Goal: Information Seeking & Learning: Learn about a topic

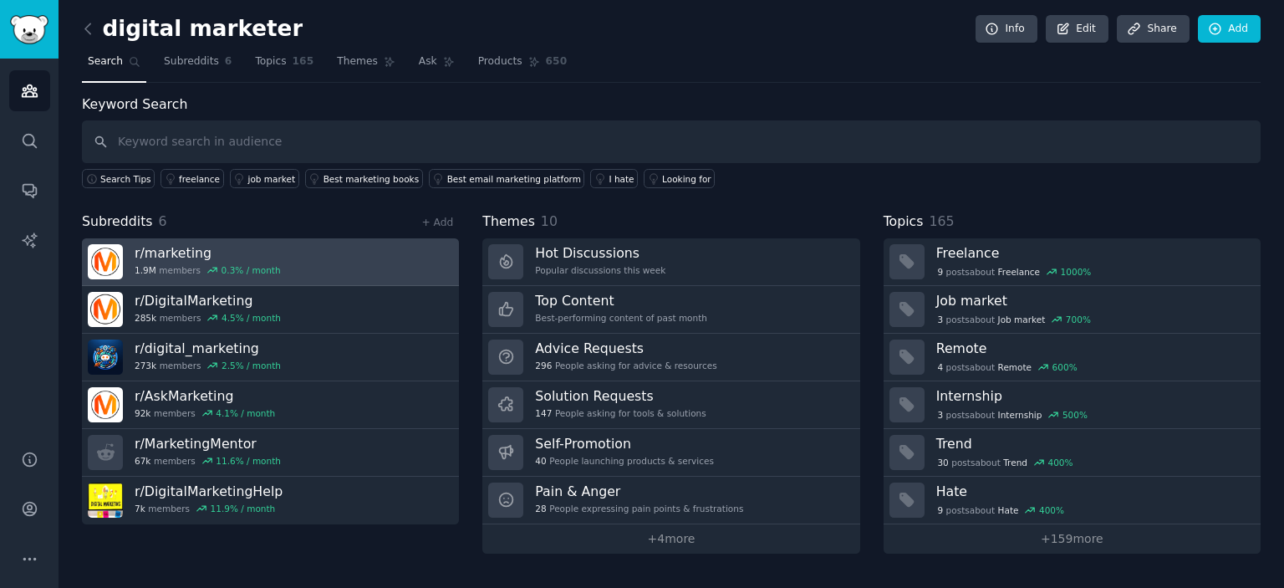
click at [190, 258] on h3 "r/ marketing" at bounding box center [208, 253] width 146 height 18
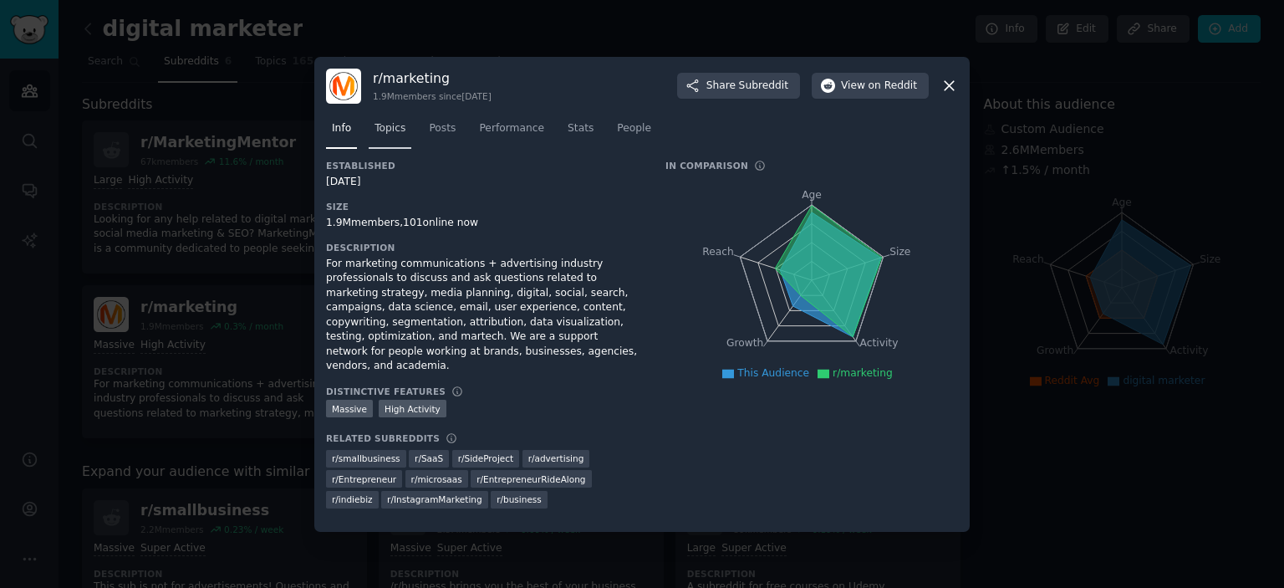
click at [399, 134] on span "Topics" at bounding box center [390, 128] width 31 height 15
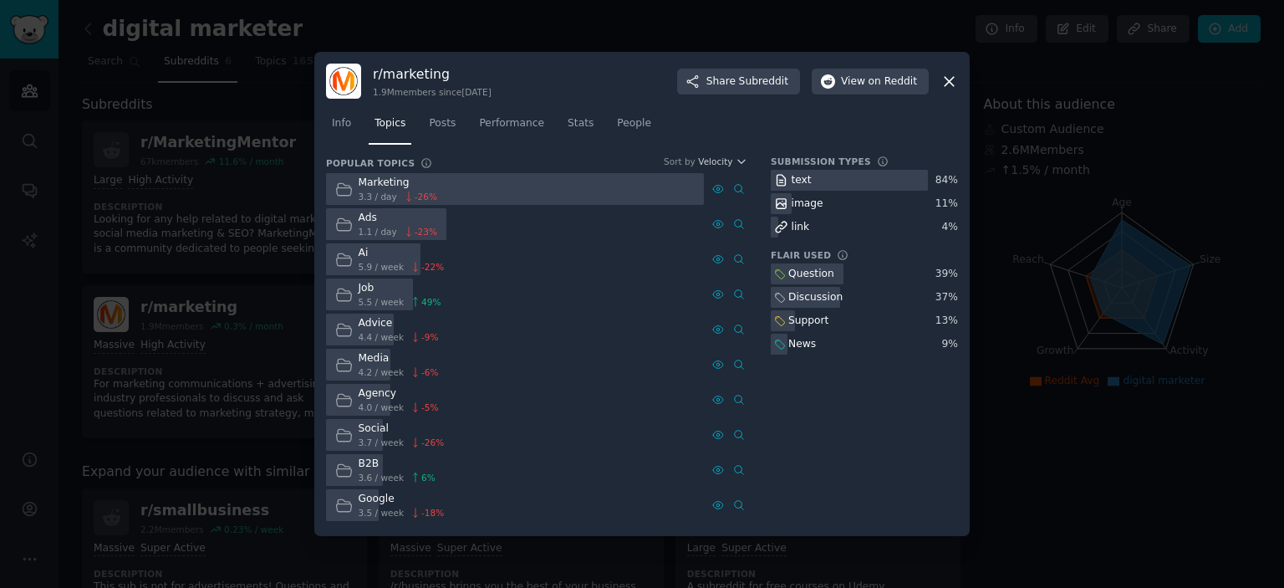
click at [990, 59] on div at bounding box center [642, 294] width 1284 height 588
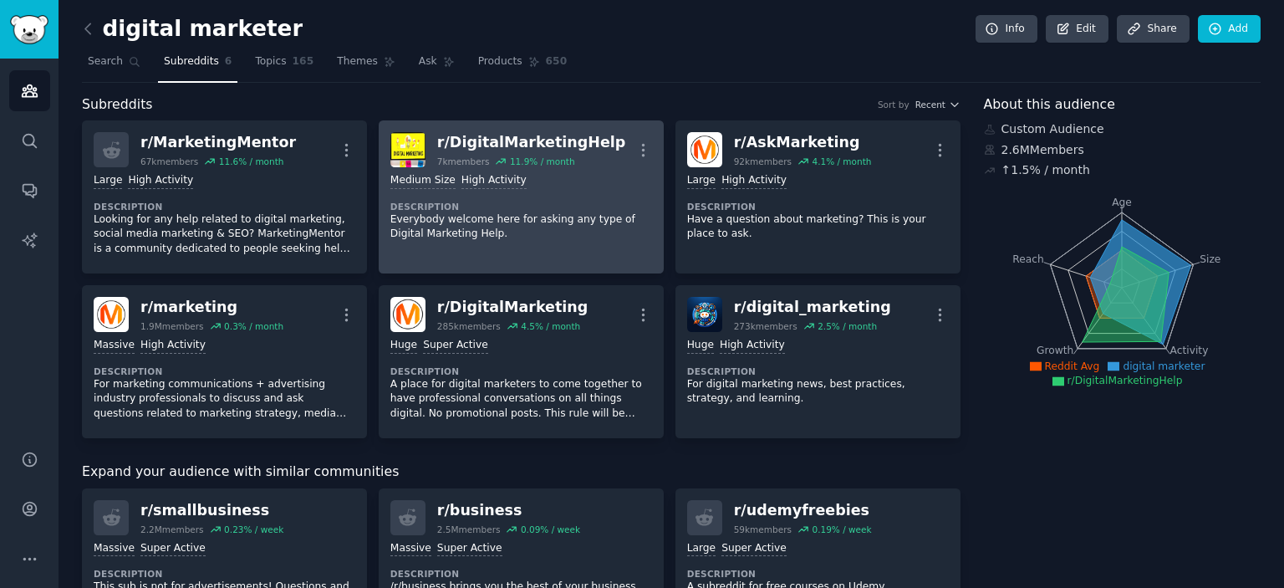
click at [529, 151] on div "r/ DigitalMarketingHelp" at bounding box center [531, 142] width 189 height 21
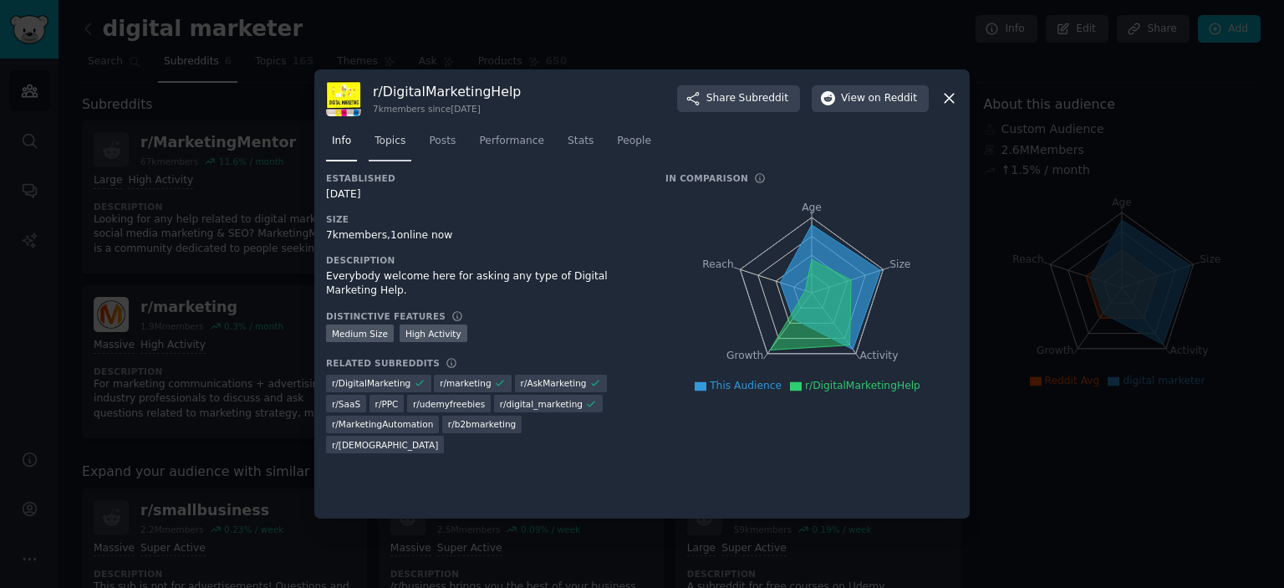
click at [405, 143] on link "Topics" at bounding box center [390, 145] width 43 height 34
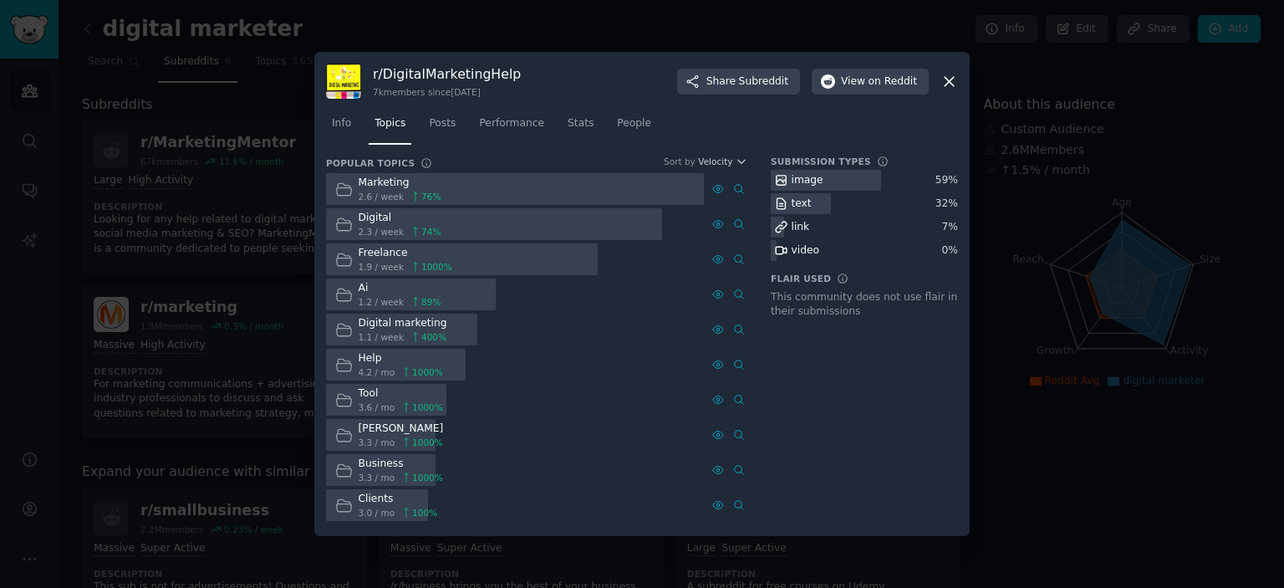
click at [1102, 130] on div at bounding box center [642, 294] width 1284 height 588
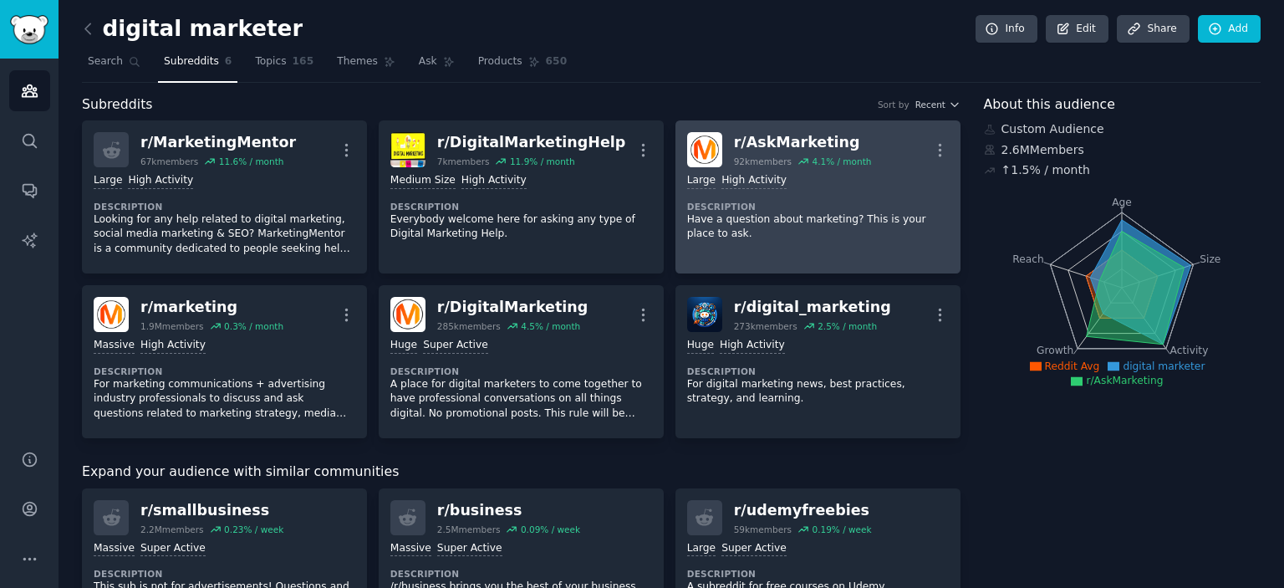
click at [769, 203] on dt "Description" at bounding box center [818, 207] width 262 height 12
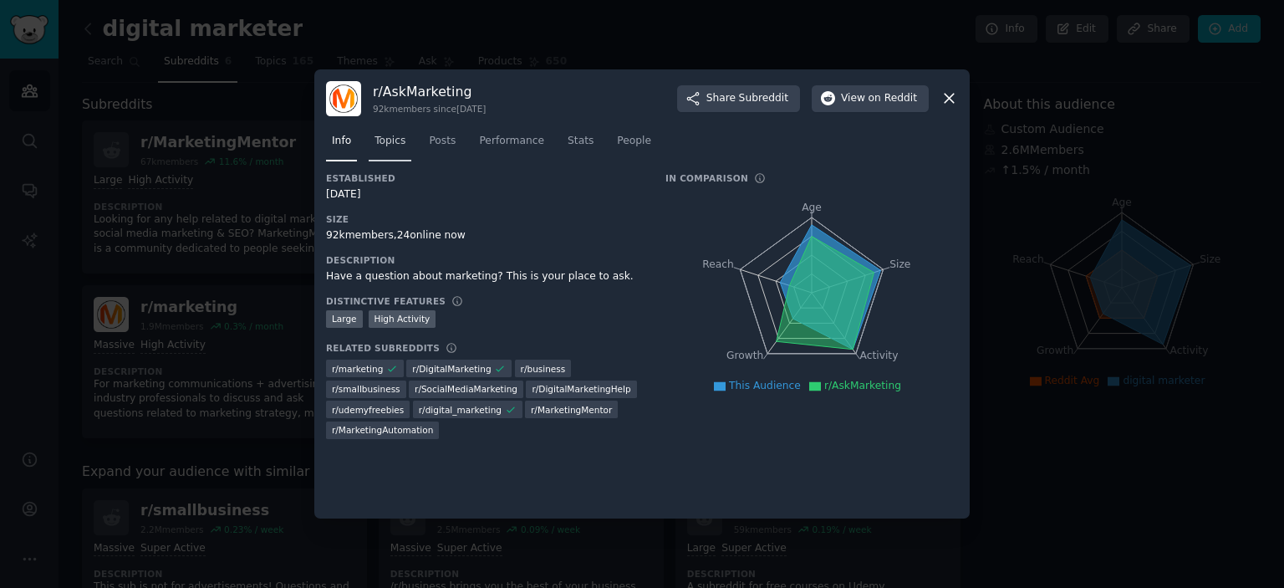
click at [381, 144] on span "Topics" at bounding box center [390, 141] width 31 height 15
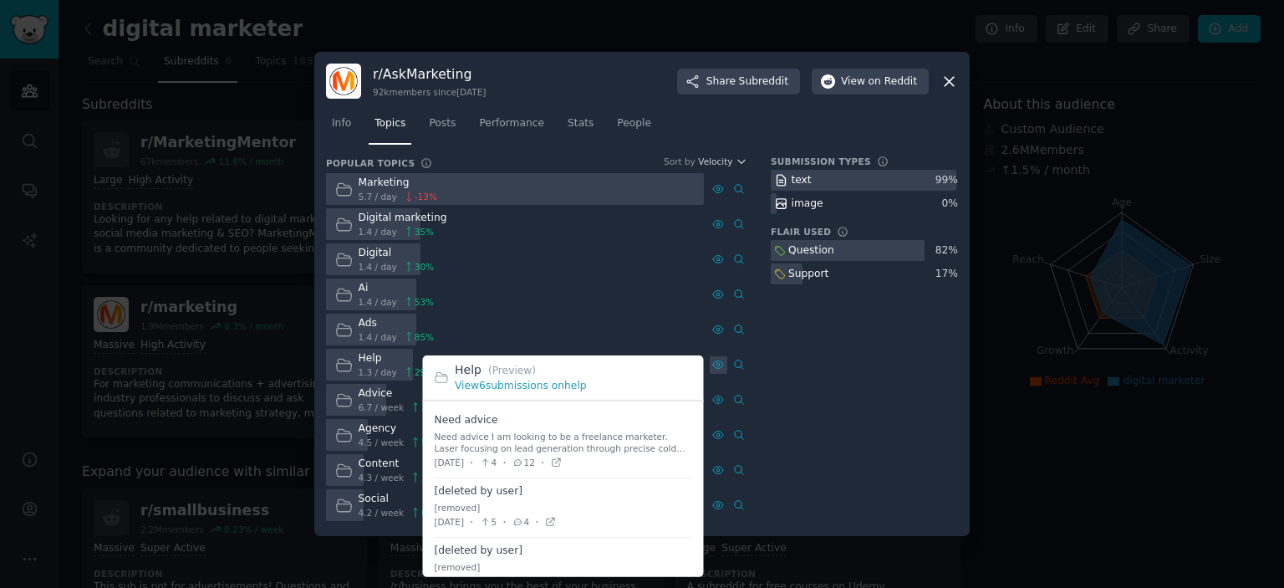
click at [718, 360] on icon at bounding box center [718, 365] width 12 height 12
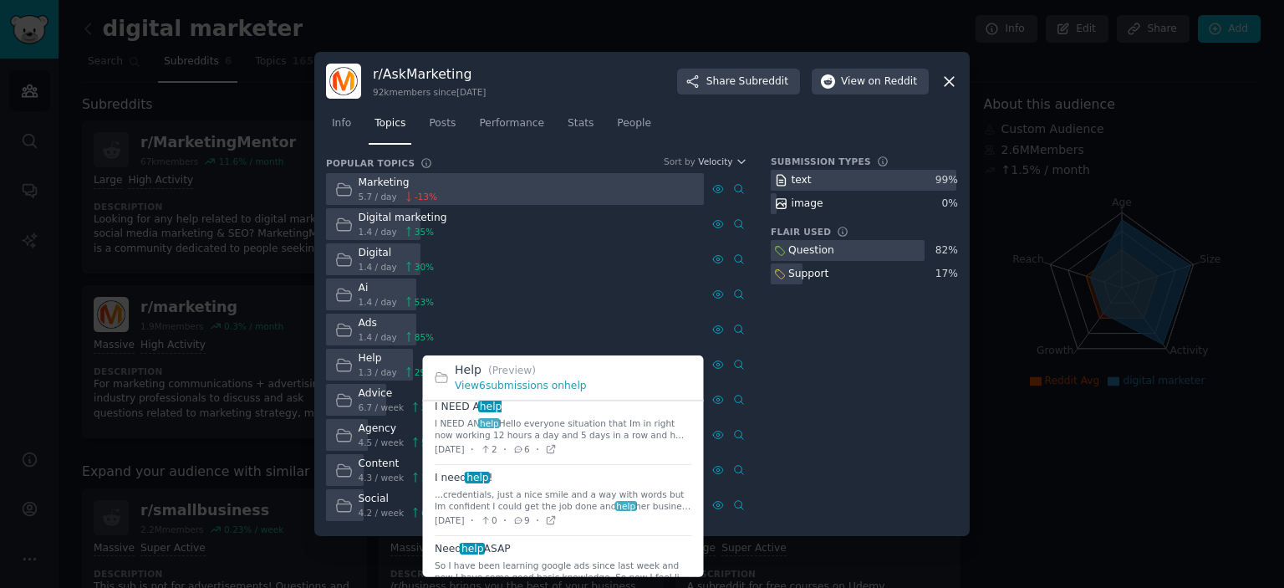
scroll to position [237, 0]
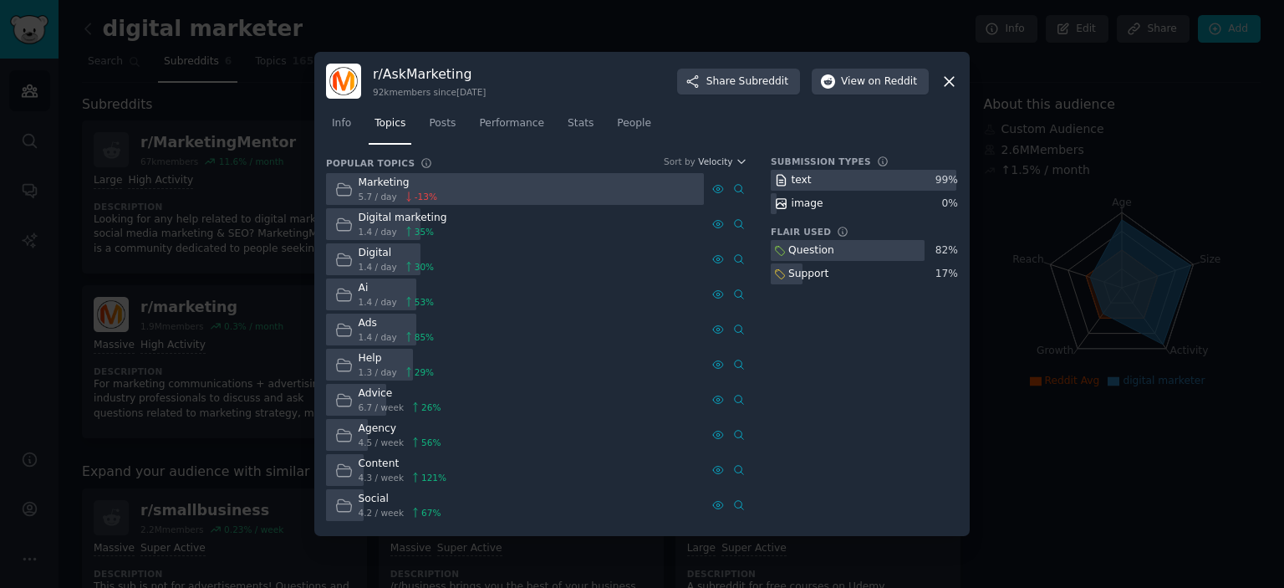
click at [1013, 291] on div at bounding box center [642, 294] width 1284 height 588
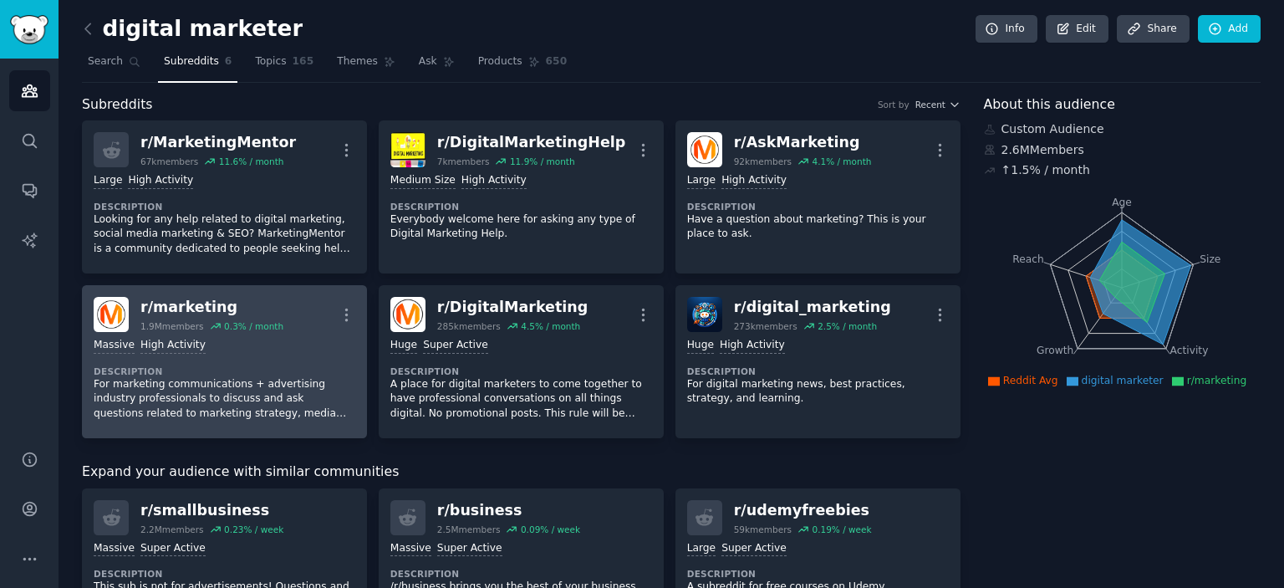
click at [201, 328] on div "1.9M members 0.3 % / month" at bounding box center [211, 326] width 143 height 12
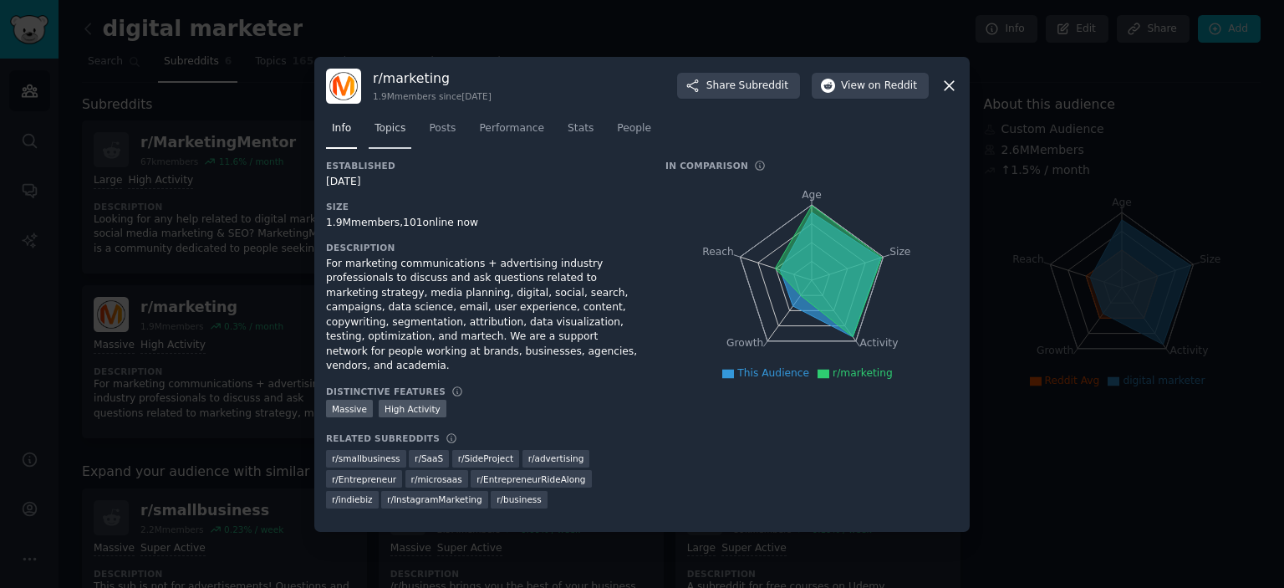
click at [386, 136] on span "Topics" at bounding box center [390, 128] width 31 height 15
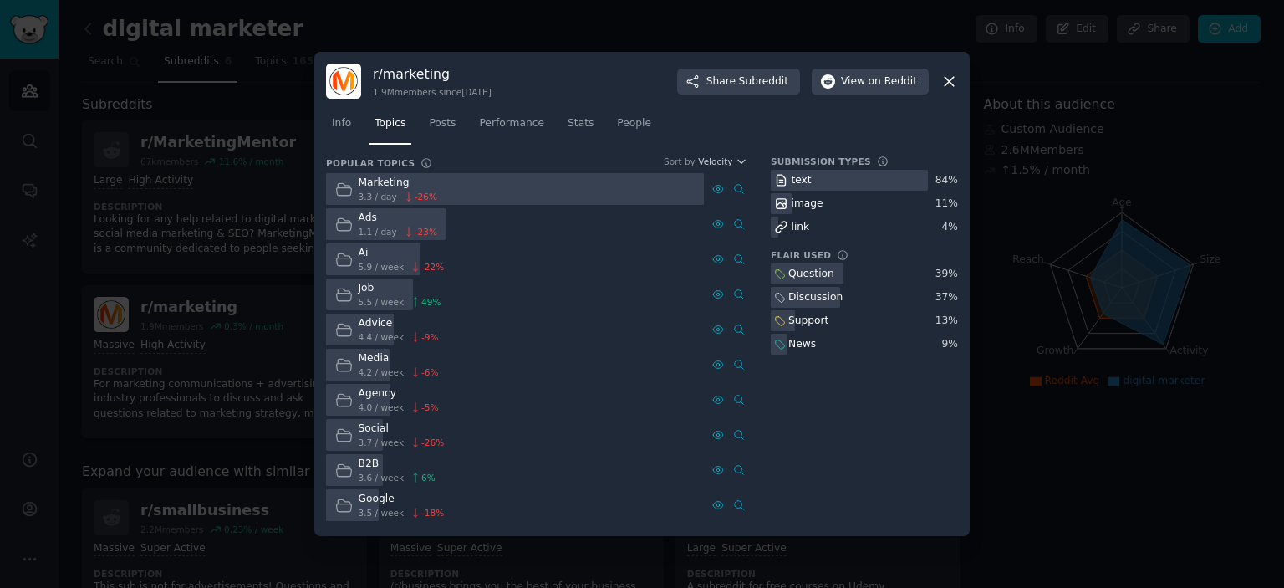
click at [27, 341] on div at bounding box center [642, 294] width 1284 height 588
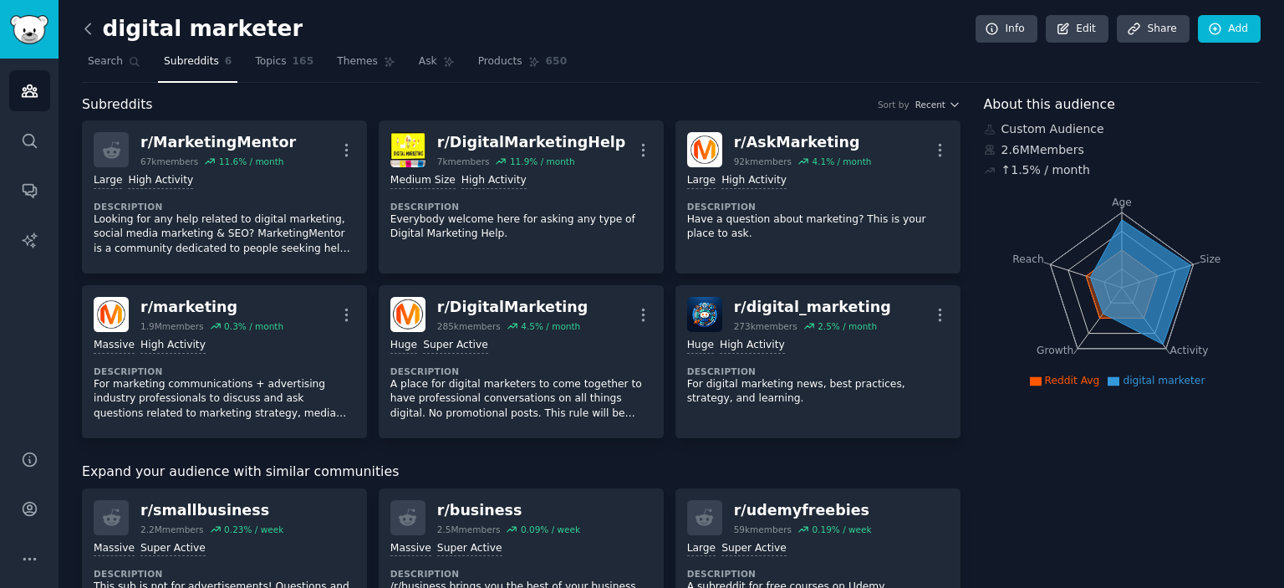
click at [89, 34] on icon at bounding box center [88, 29] width 18 height 18
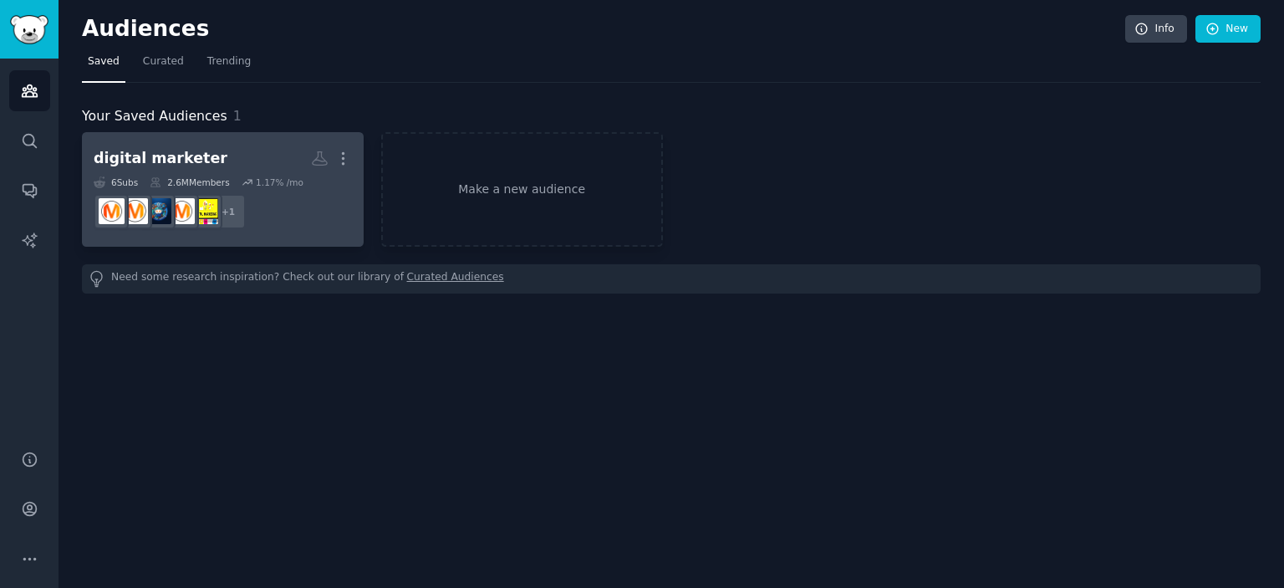
click at [270, 198] on dd "r/MarketingMentor + 1" at bounding box center [223, 211] width 258 height 47
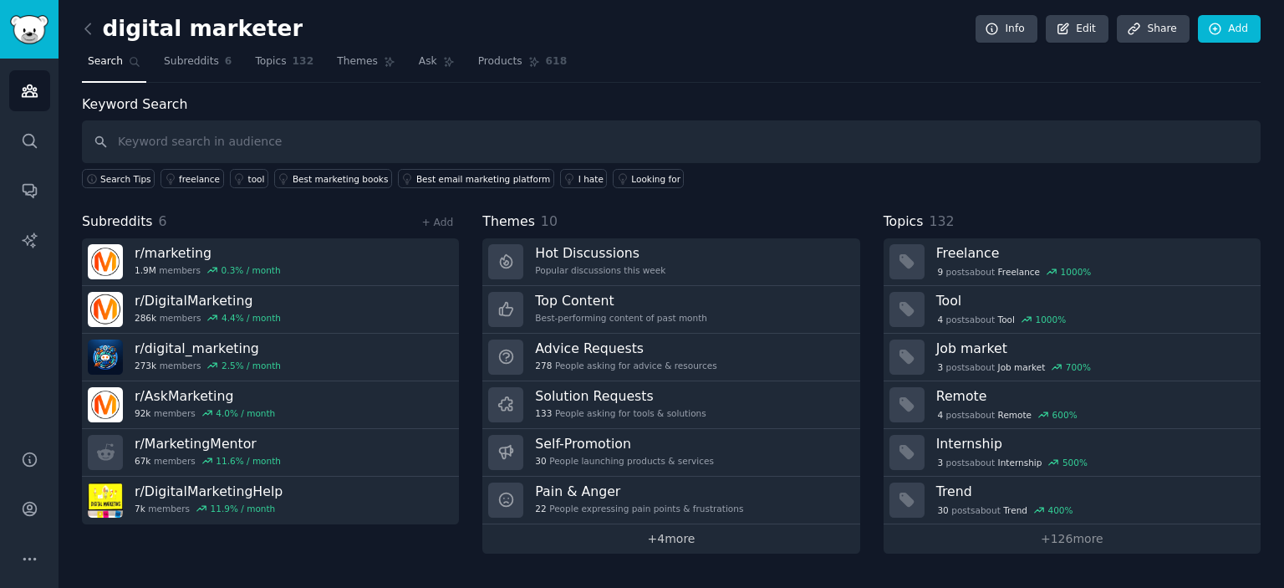
click at [671, 536] on link "+ 4 more" at bounding box center [670, 538] width 377 height 29
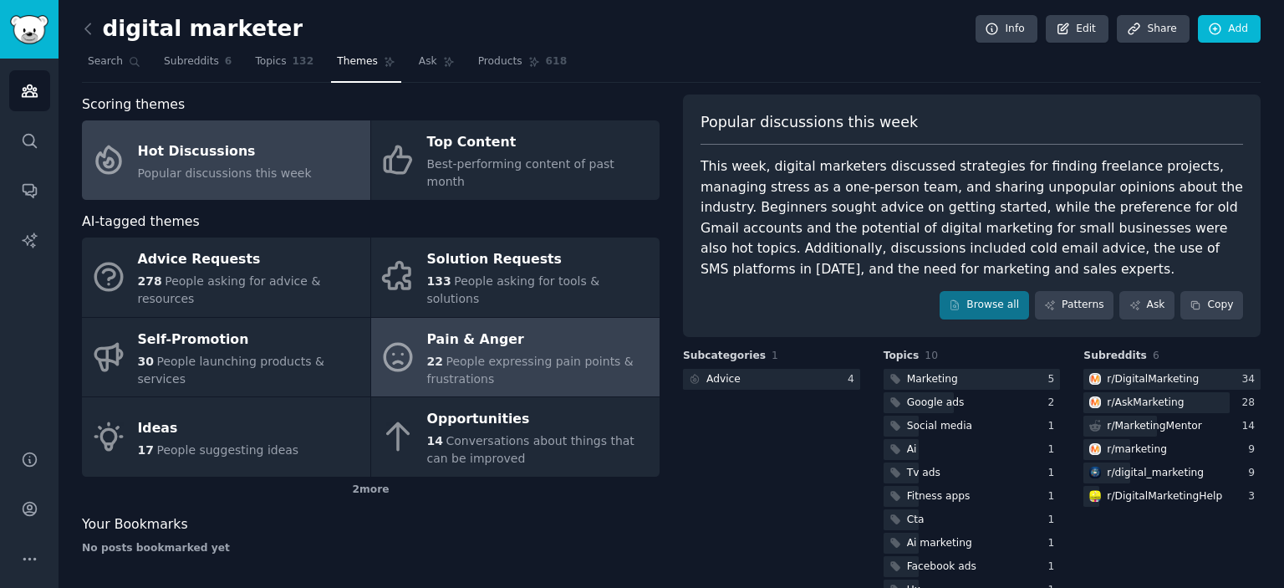
click at [436, 326] on div "Pain & Anger" at bounding box center [539, 339] width 224 height 27
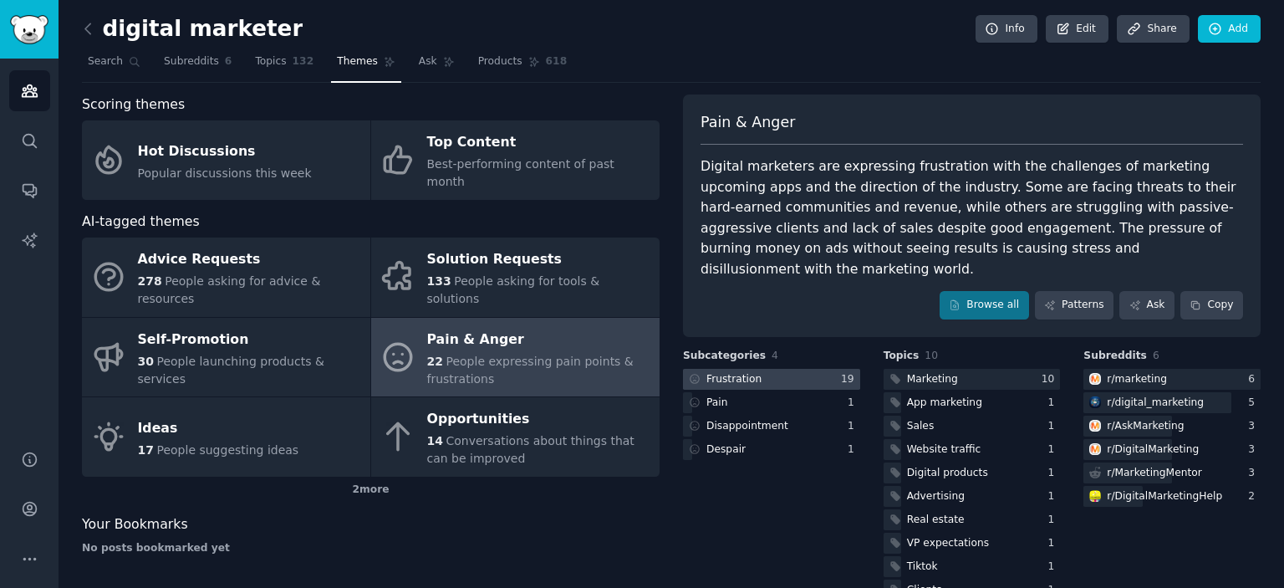
click at [779, 369] on div at bounding box center [771, 379] width 177 height 21
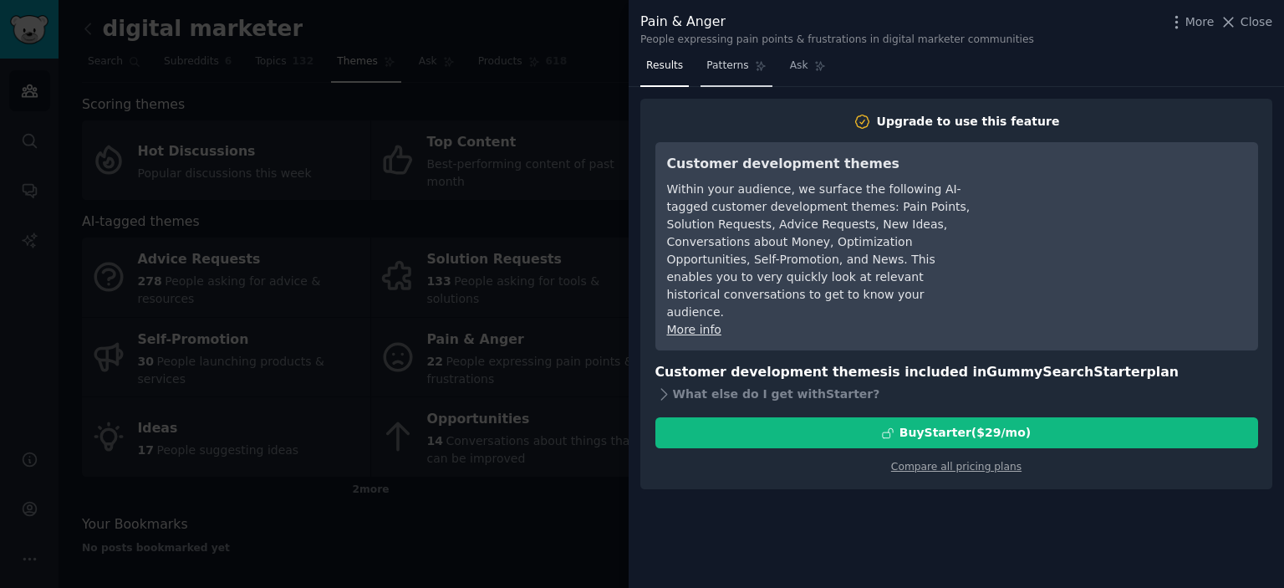
click at [712, 74] on link "Patterns" at bounding box center [736, 70] width 71 height 34
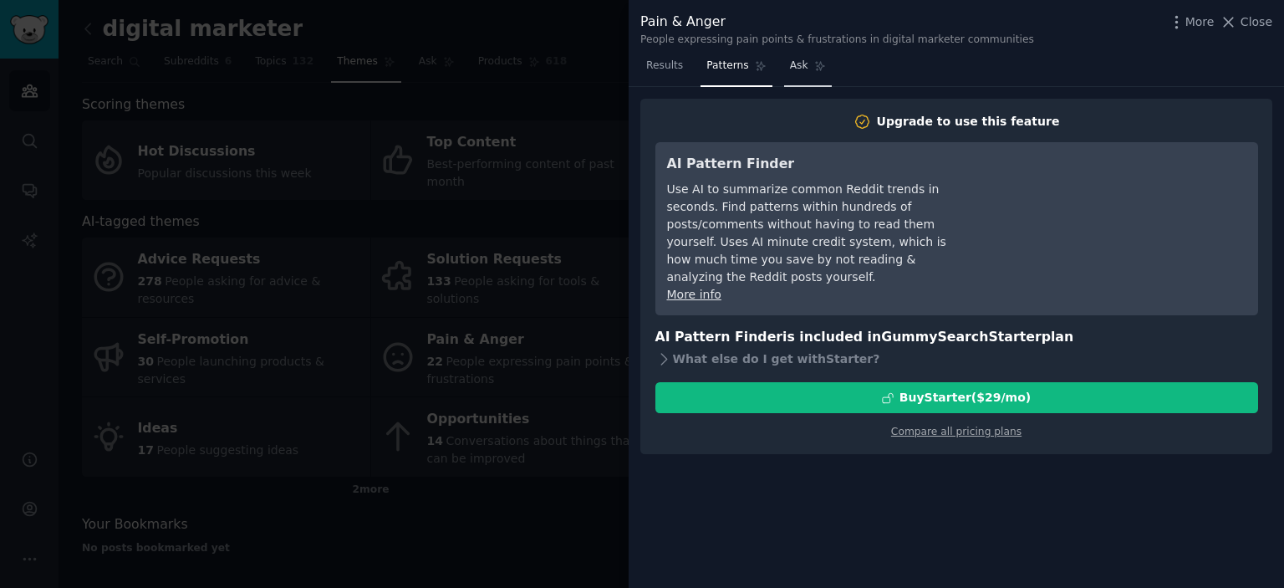
click at [797, 74] on link "Ask" at bounding box center [808, 70] width 48 height 34
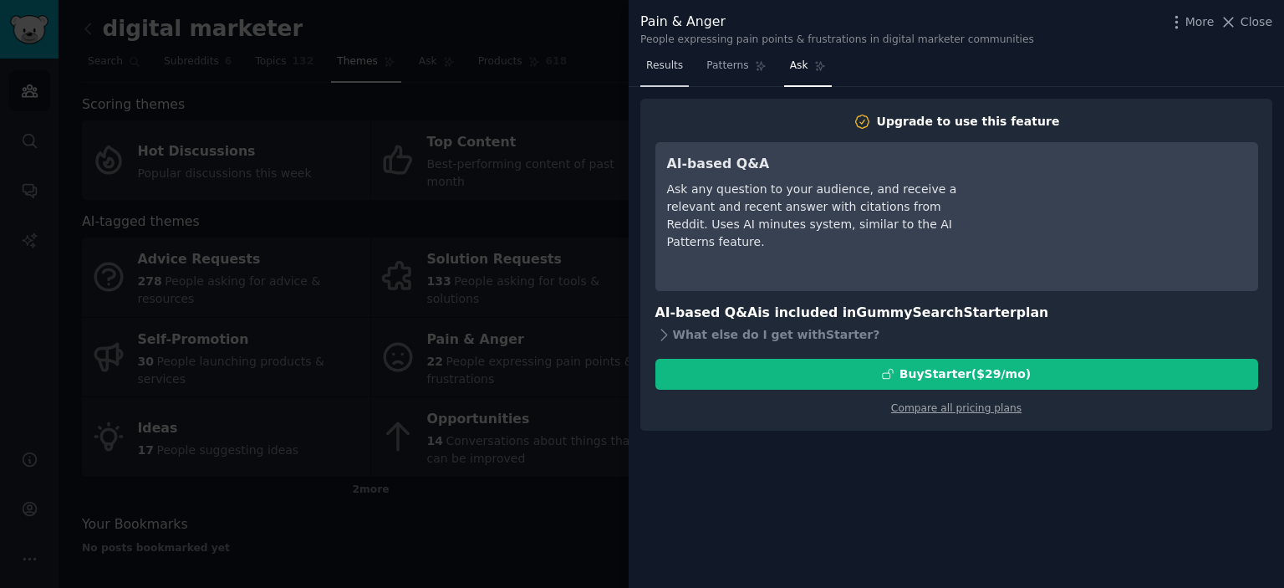
click at [669, 72] on span "Results" at bounding box center [664, 66] width 37 height 15
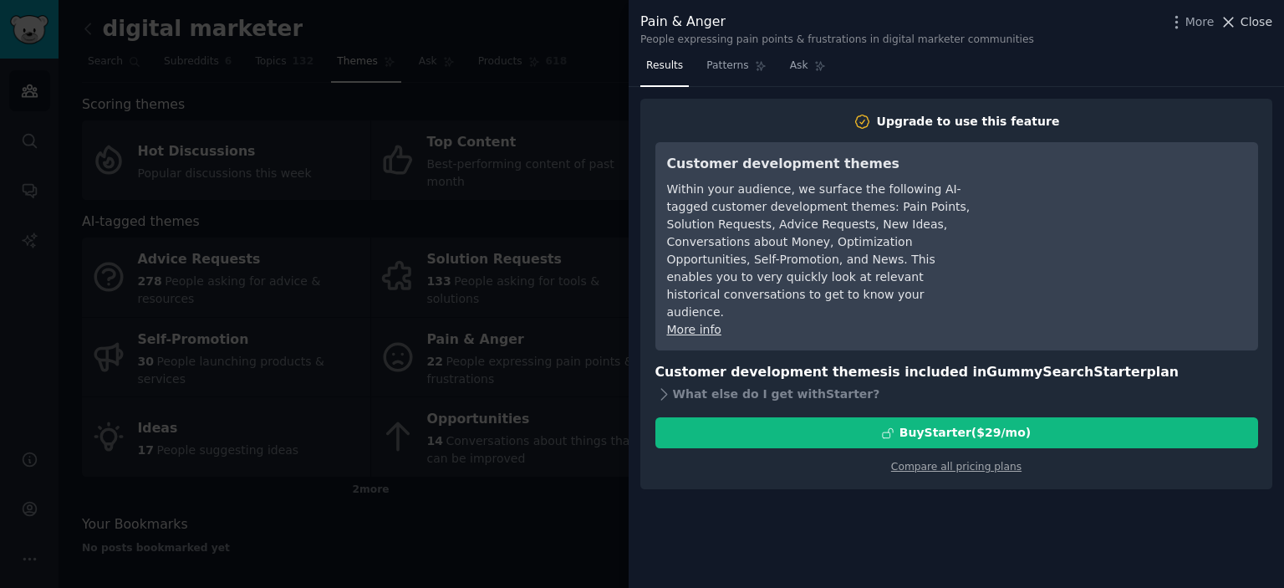
click at [1234, 18] on icon at bounding box center [1229, 22] width 9 height 9
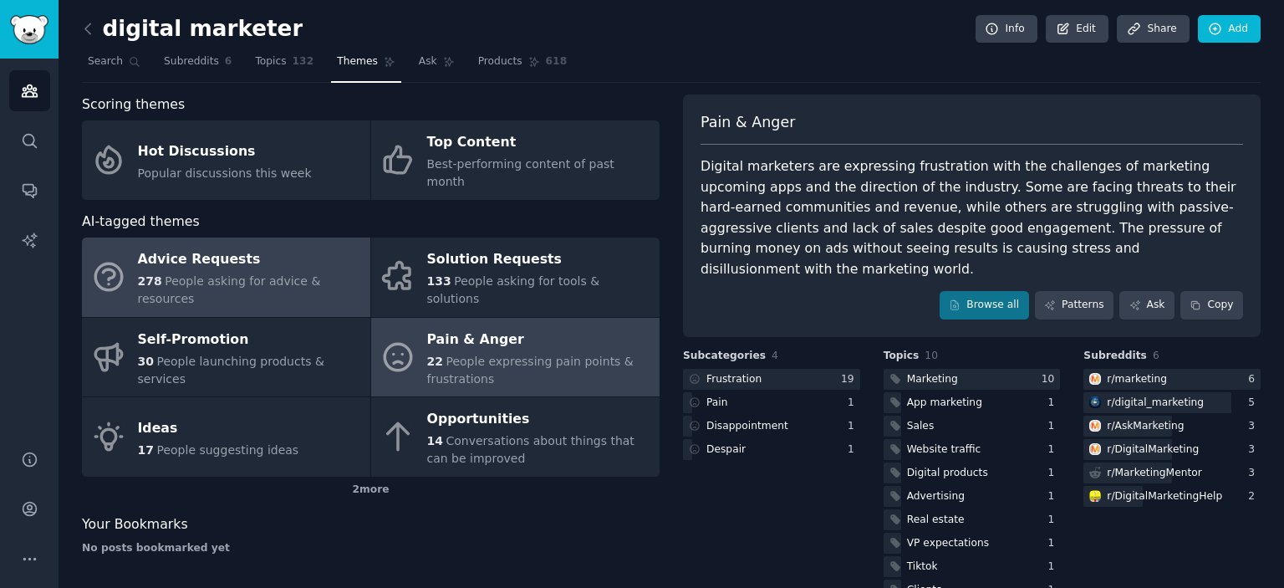
click at [309, 253] on div "Advice Requests" at bounding box center [250, 260] width 224 height 27
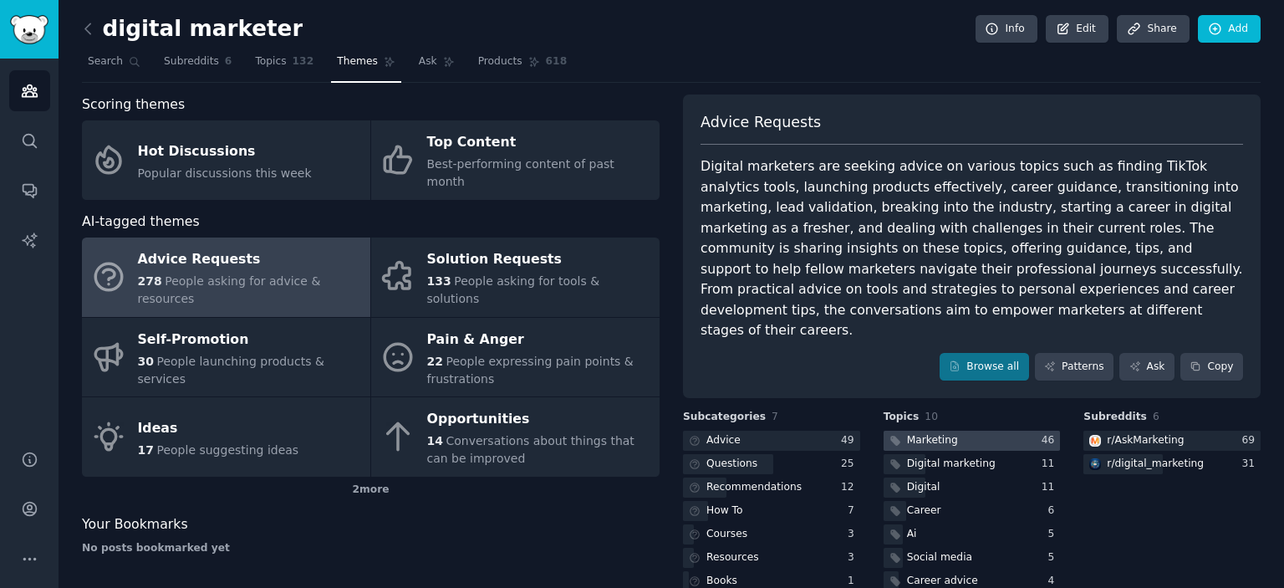
scroll to position [78, 0]
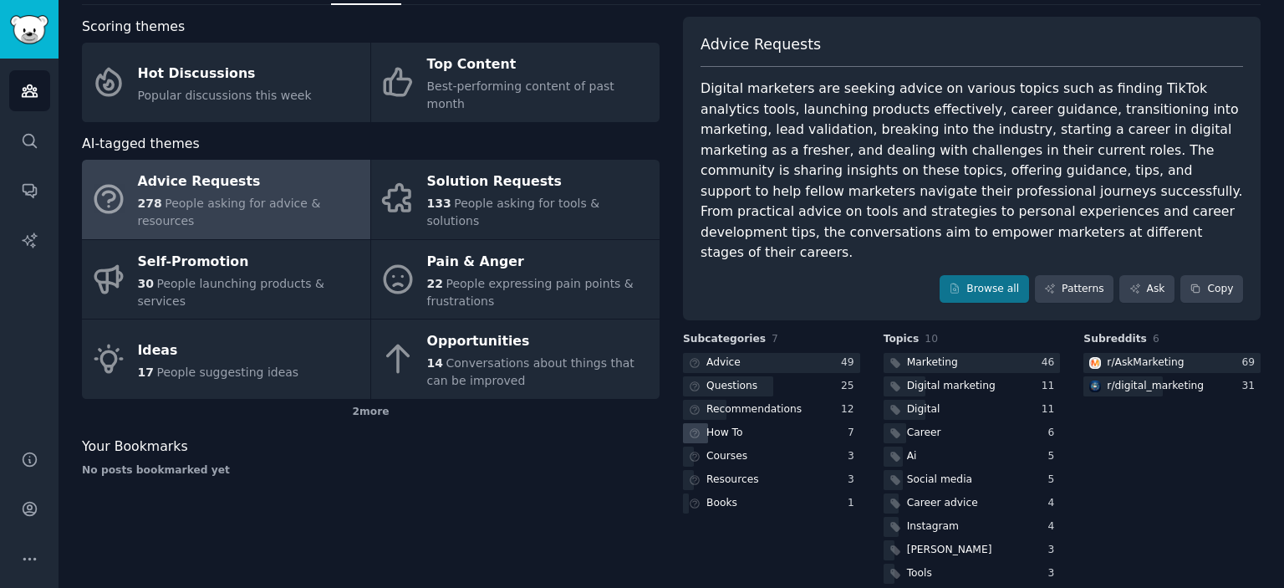
click at [749, 423] on div "How To" at bounding box center [771, 433] width 177 height 21
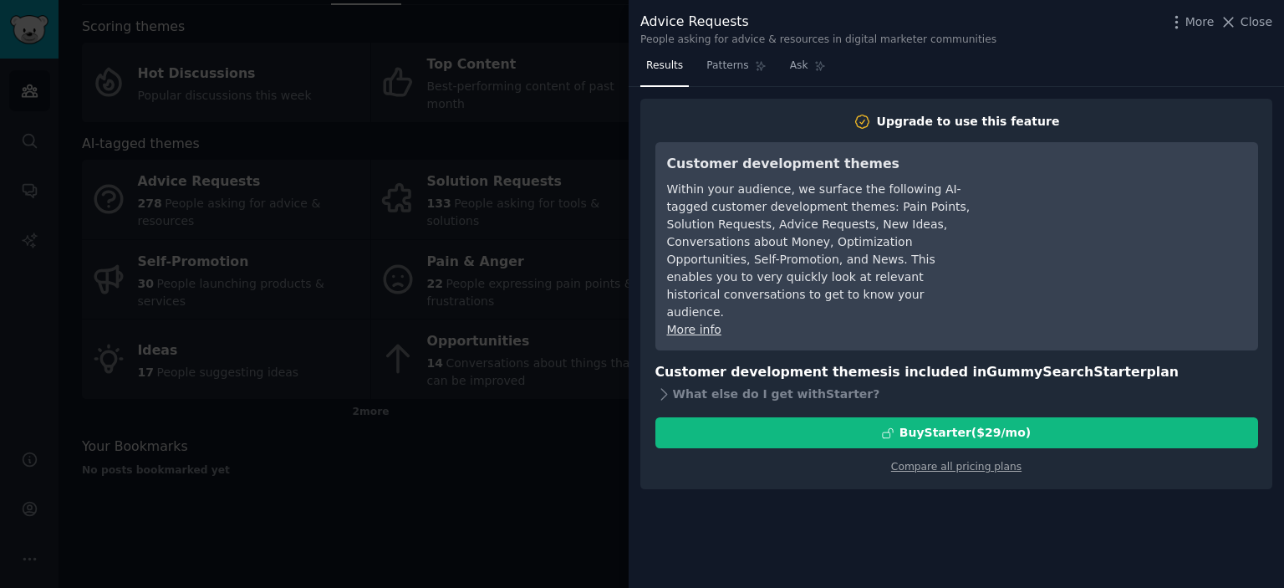
click at [536, 432] on div at bounding box center [642, 294] width 1284 height 588
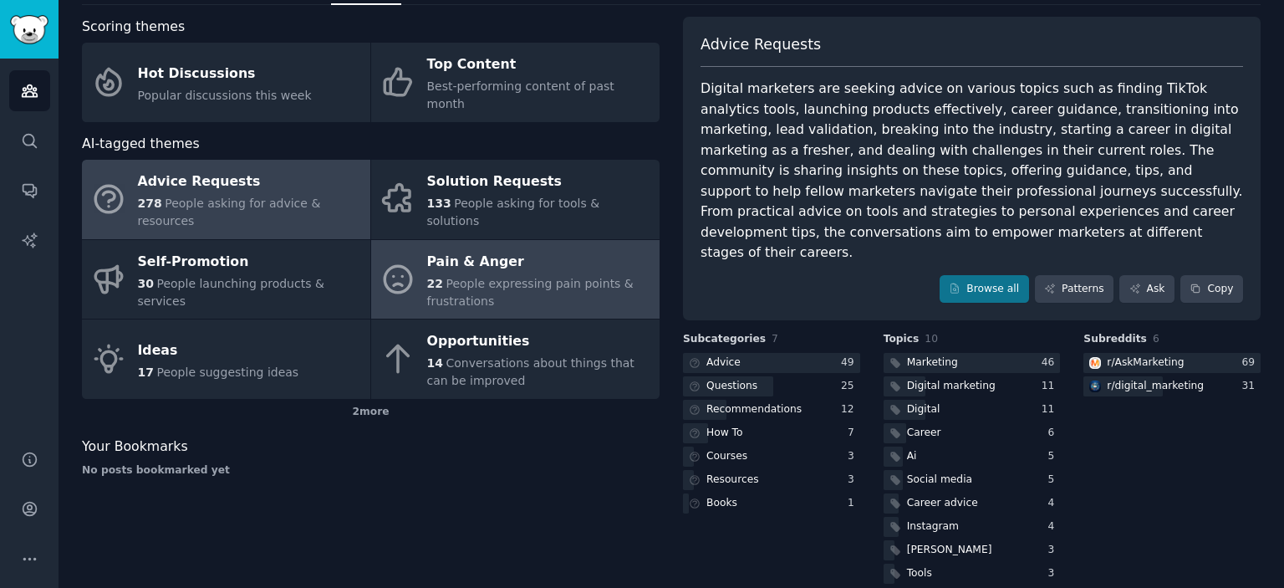
click at [510, 275] on div "22 People expressing pain points & frustrations" at bounding box center [539, 292] width 224 height 35
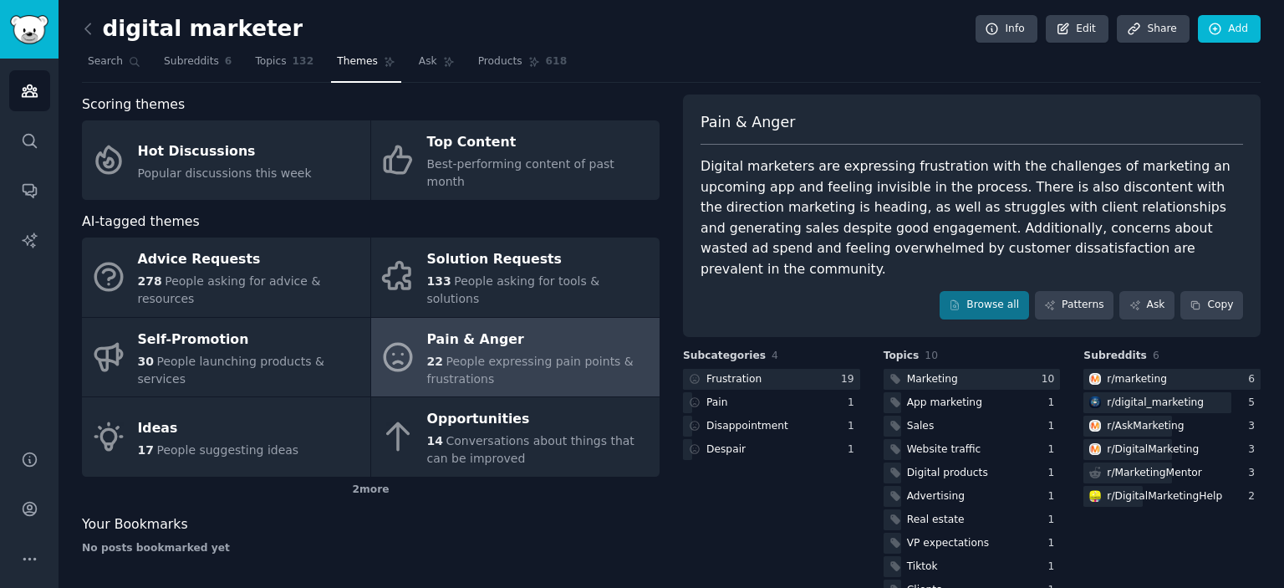
click at [579, 541] on div "No posts bookmarked yet" at bounding box center [371, 548] width 578 height 15
click at [372, 477] on div "2 more" at bounding box center [371, 490] width 578 height 27
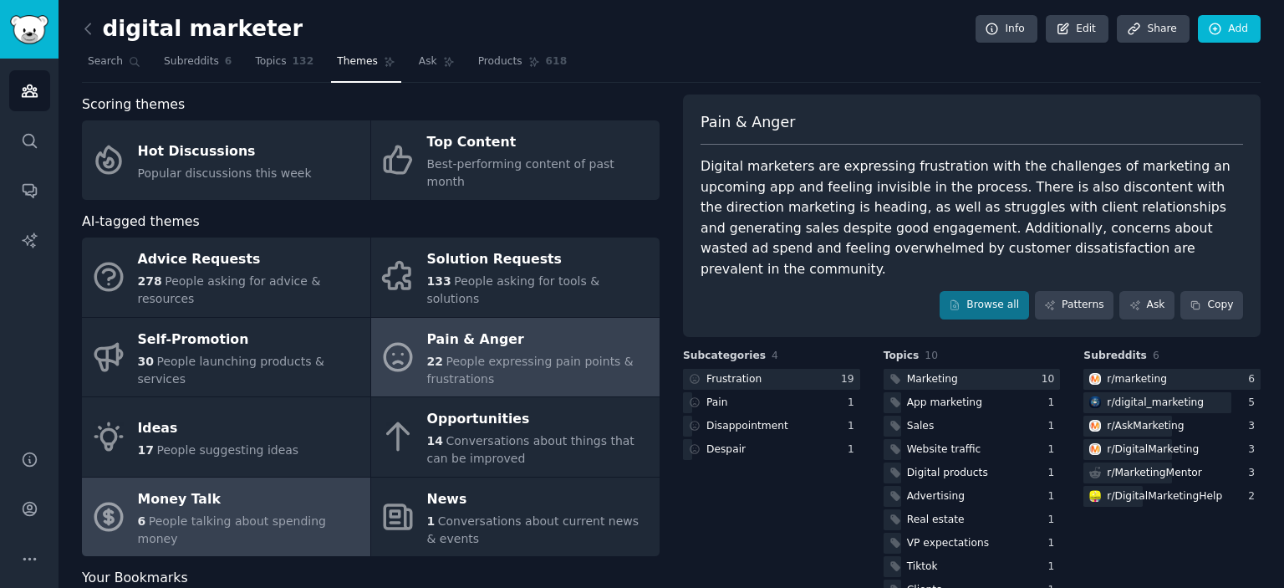
click at [268, 486] on div "Money Talk" at bounding box center [250, 499] width 224 height 27
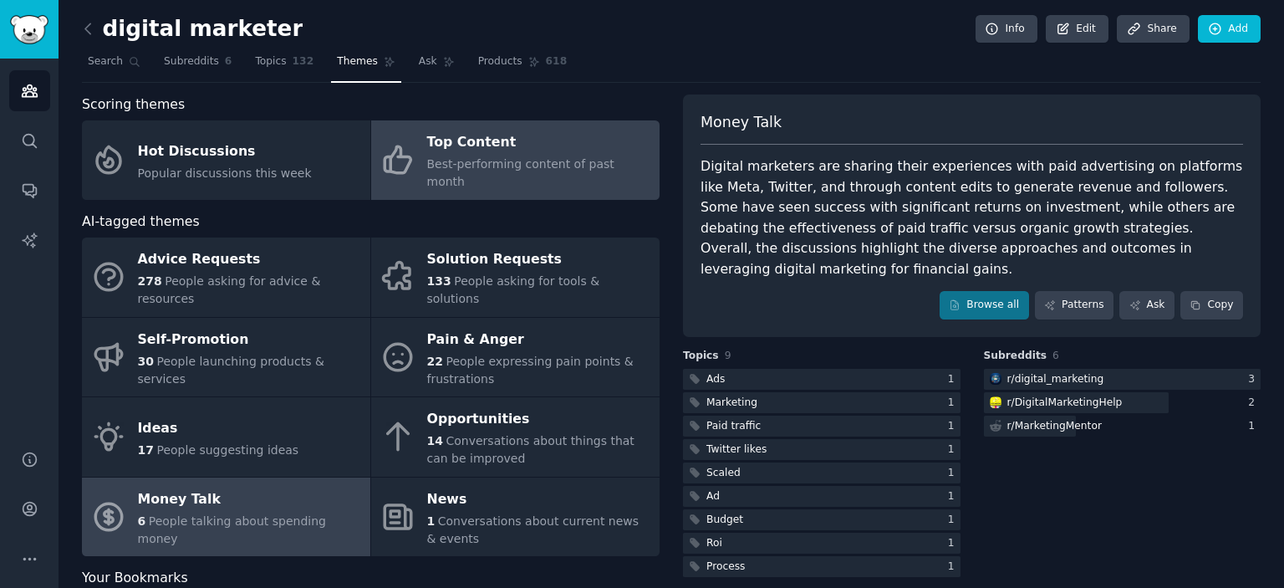
click at [548, 149] on div "Top Content" at bounding box center [539, 143] width 224 height 27
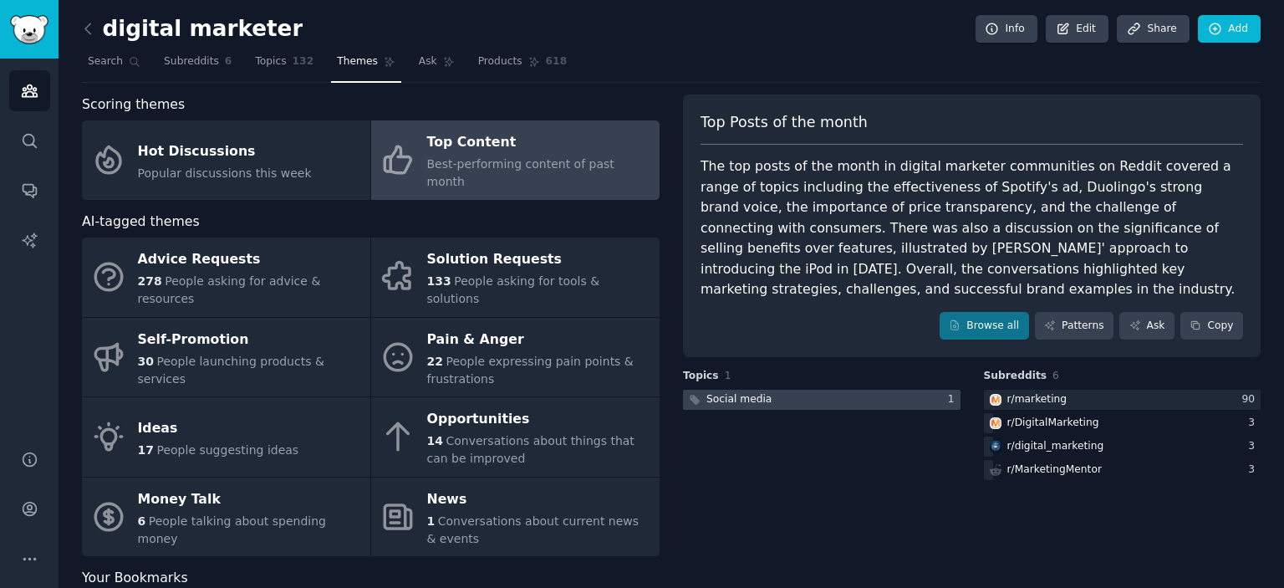
click at [816, 390] on div at bounding box center [822, 400] width 278 height 21
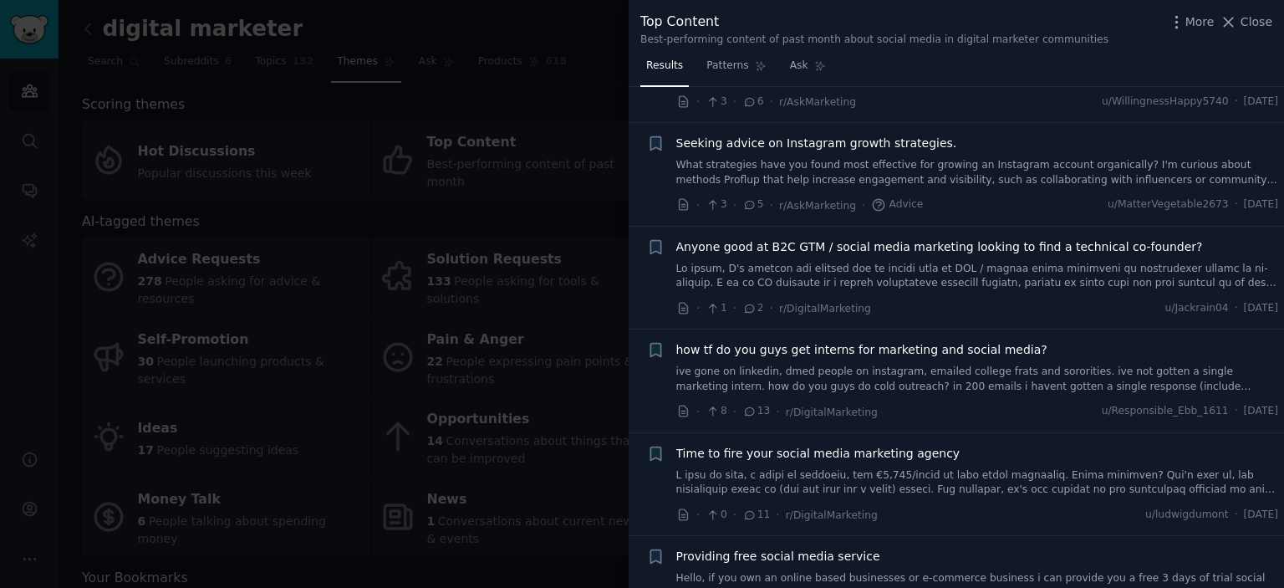
scroll to position [669, 0]
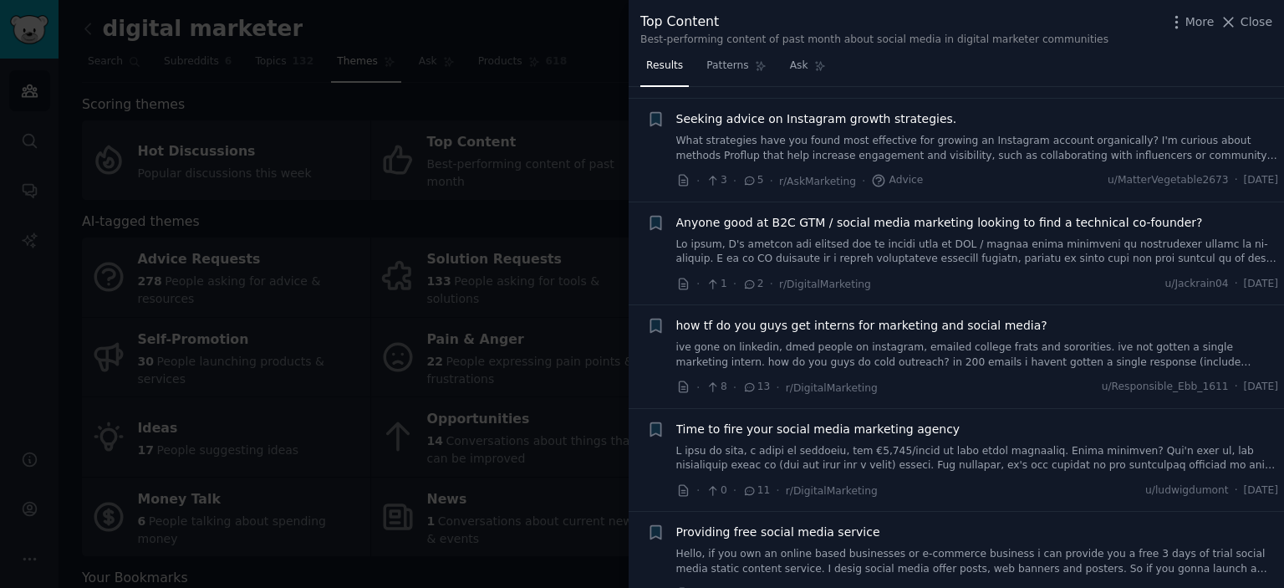
click at [495, 544] on div at bounding box center [642, 294] width 1284 height 588
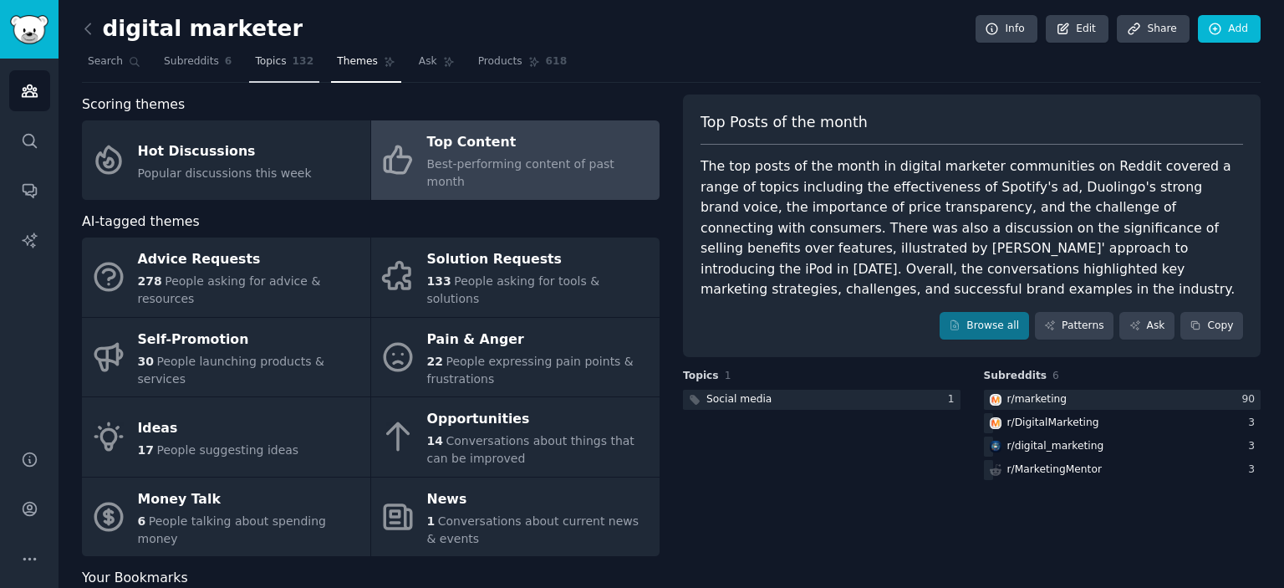
click at [263, 62] on span "Topics" at bounding box center [270, 61] width 31 height 15
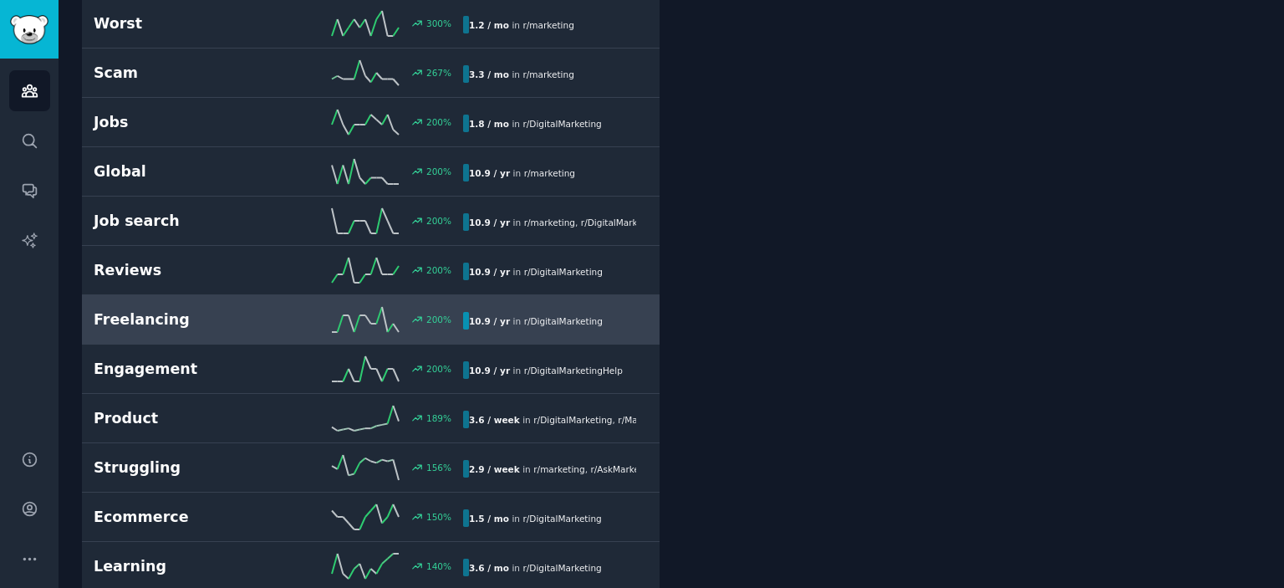
scroll to position [752, 0]
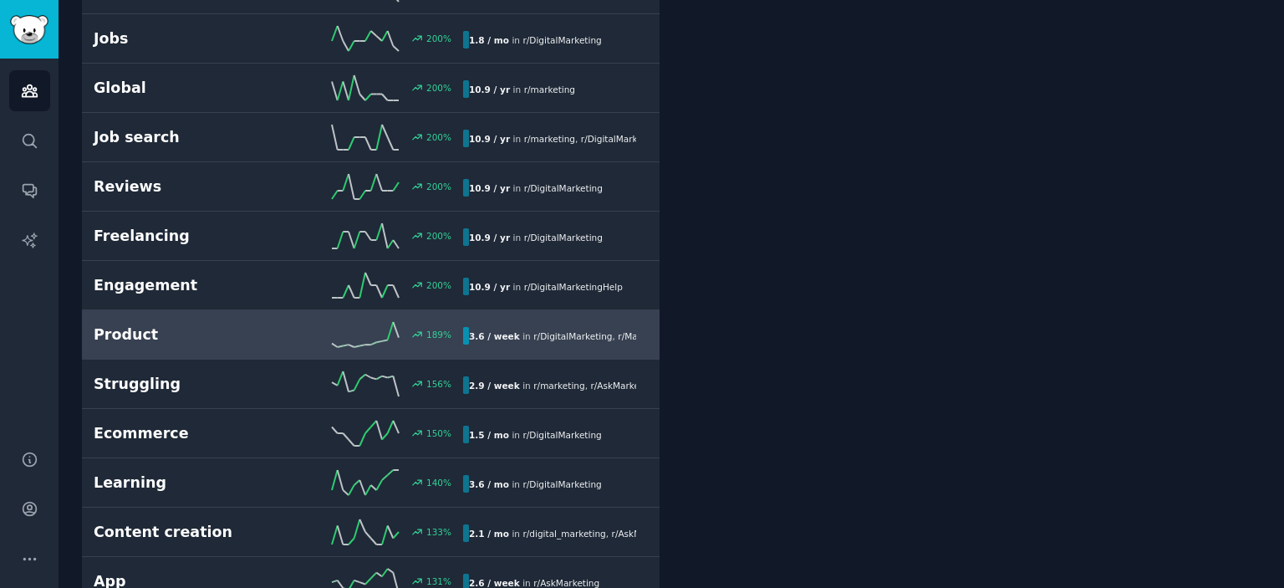
click at [145, 335] on h2 "Product" at bounding box center [186, 334] width 185 height 21
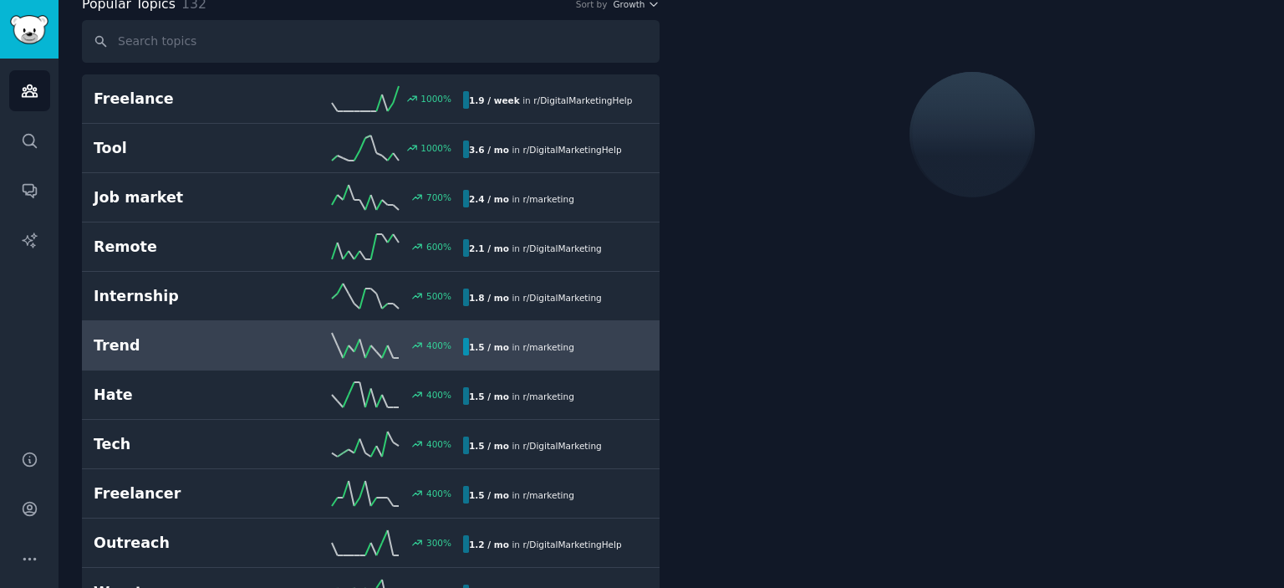
scroll to position [93, 0]
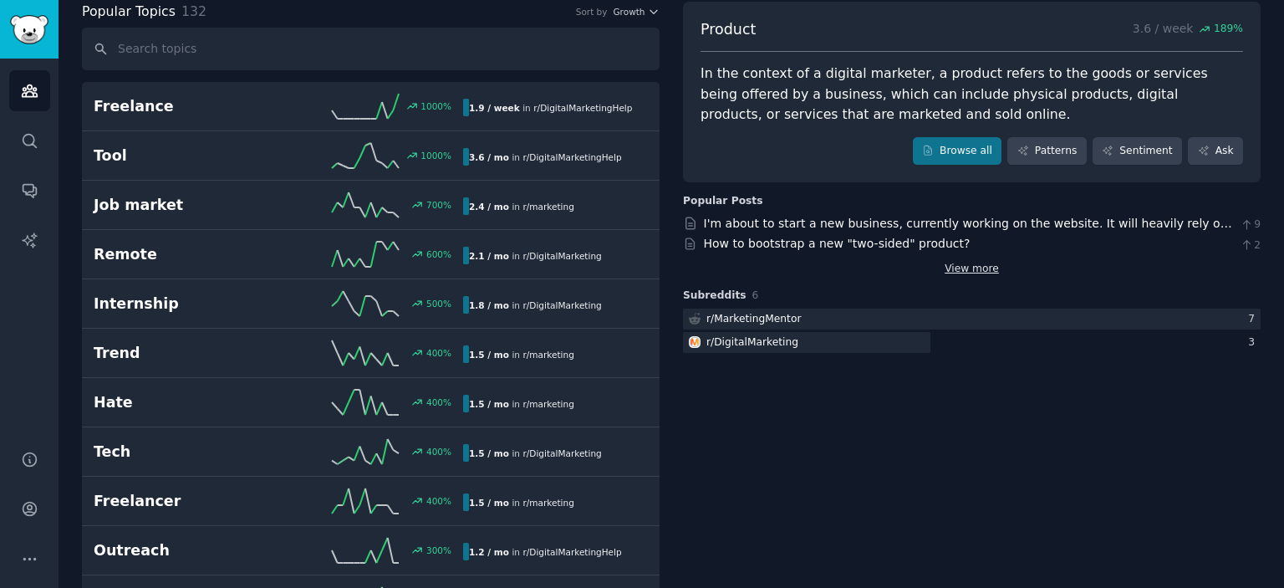
click at [966, 271] on link "View more" at bounding box center [972, 269] width 54 height 15
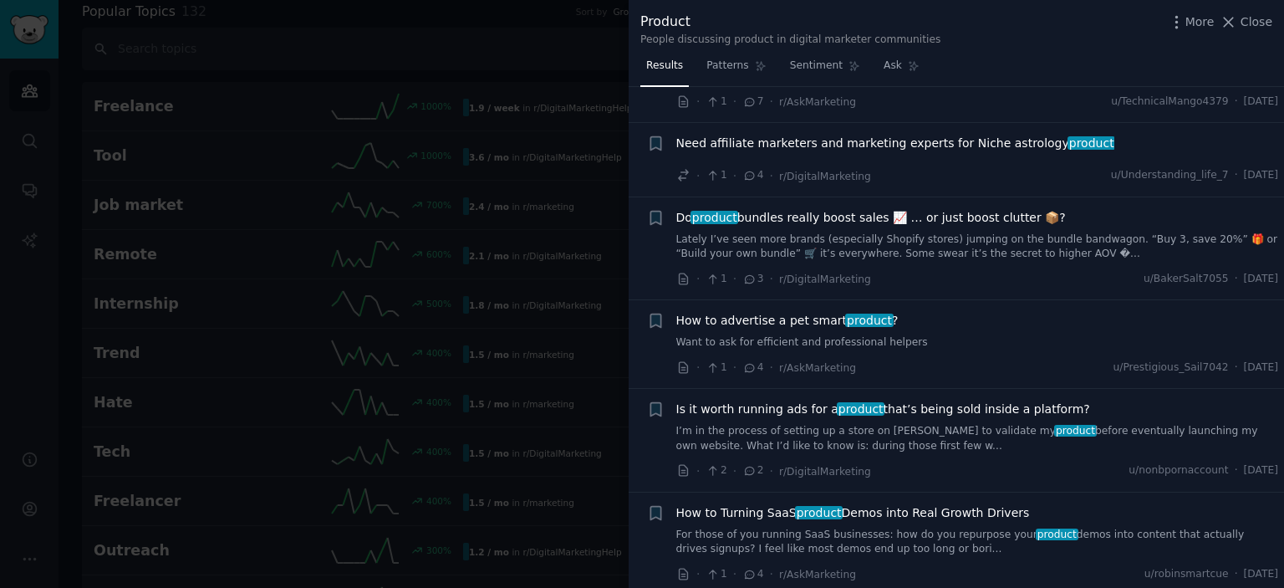
scroll to position [418, 0]
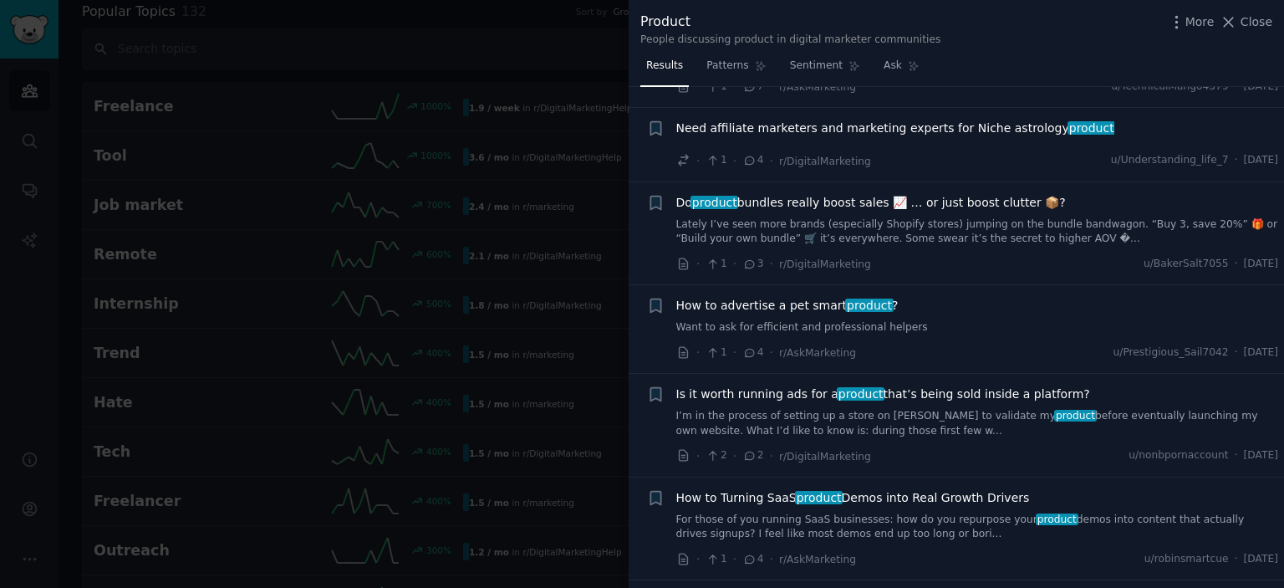
click at [191, 73] on div at bounding box center [642, 294] width 1284 height 588
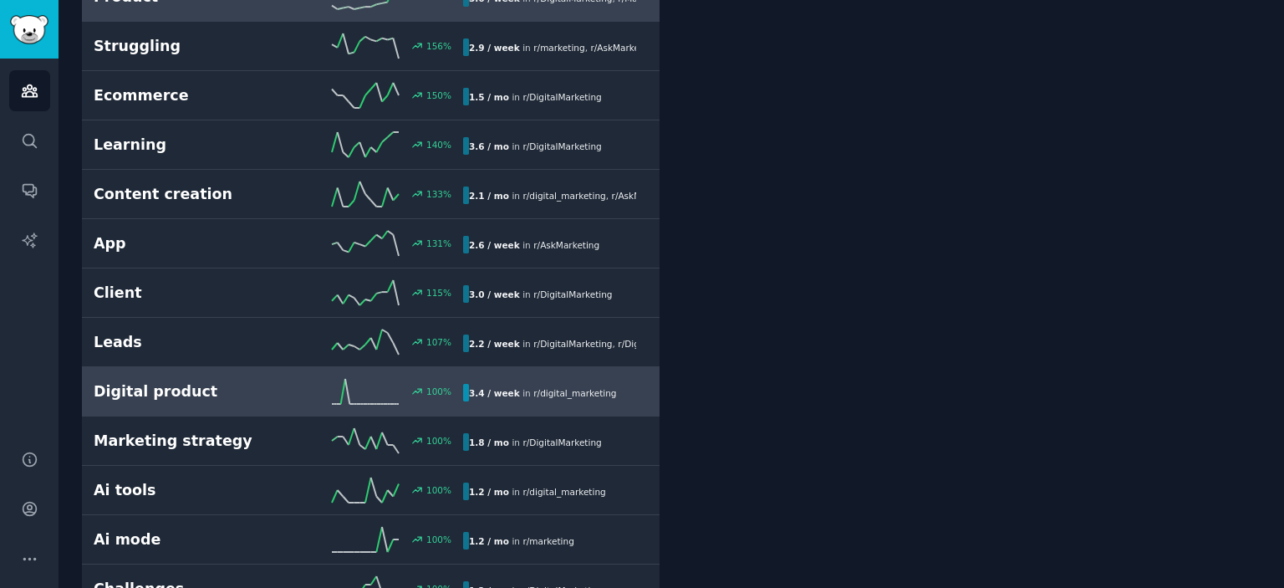
scroll to position [1096, 0]
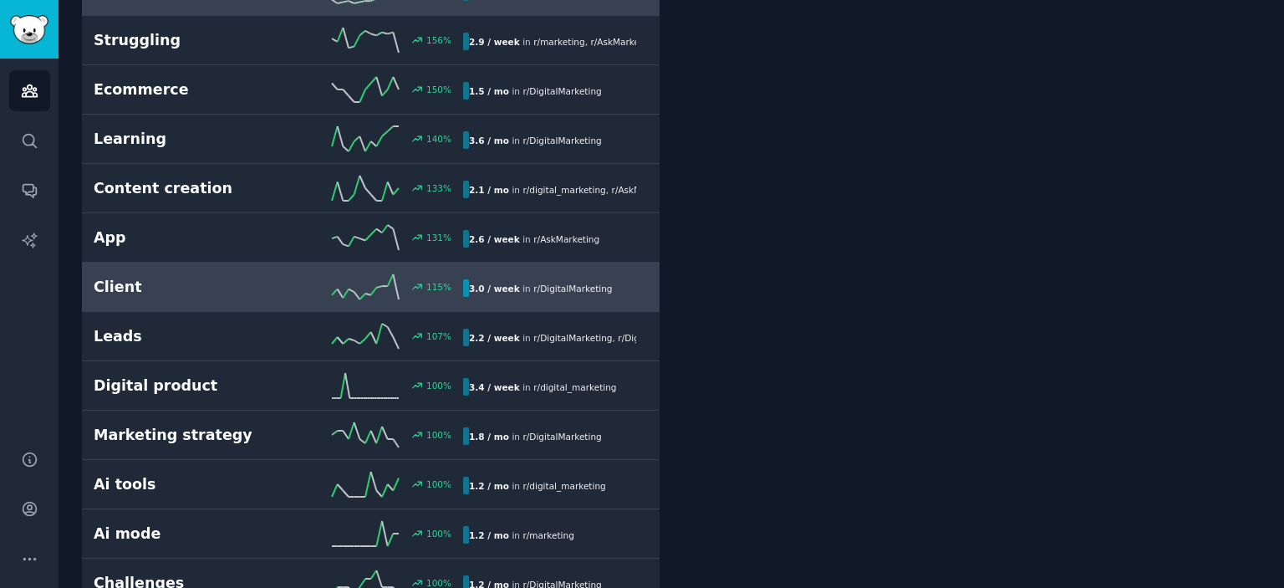
click at [180, 283] on h2 "Client" at bounding box center [186, 287] width 185 height 21
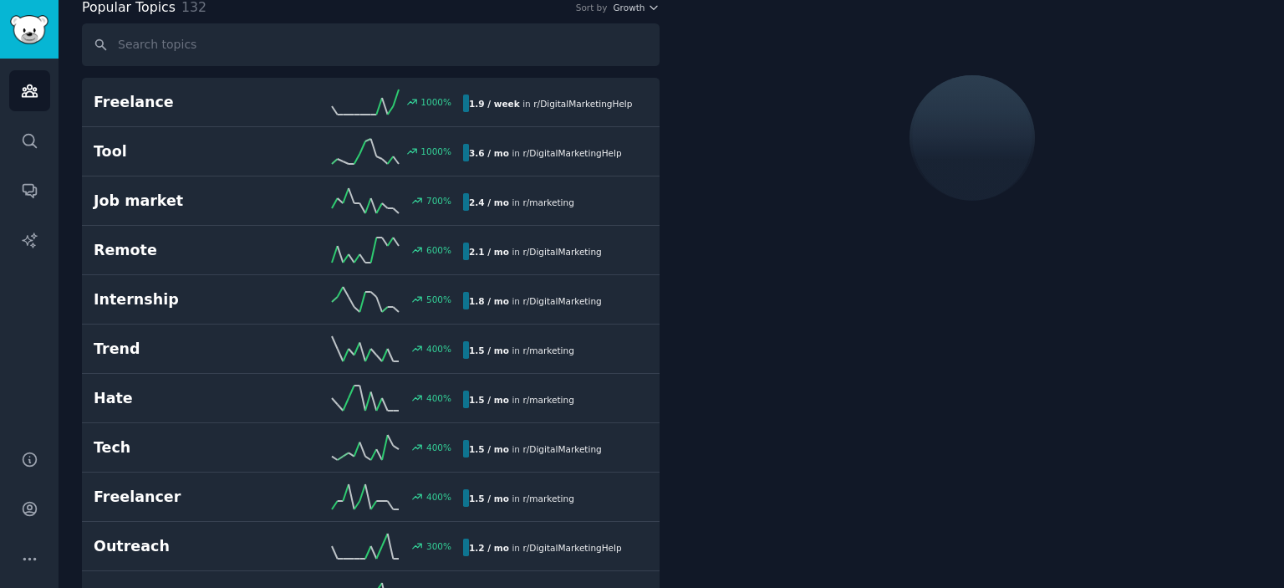
scroll to position [93, 0]
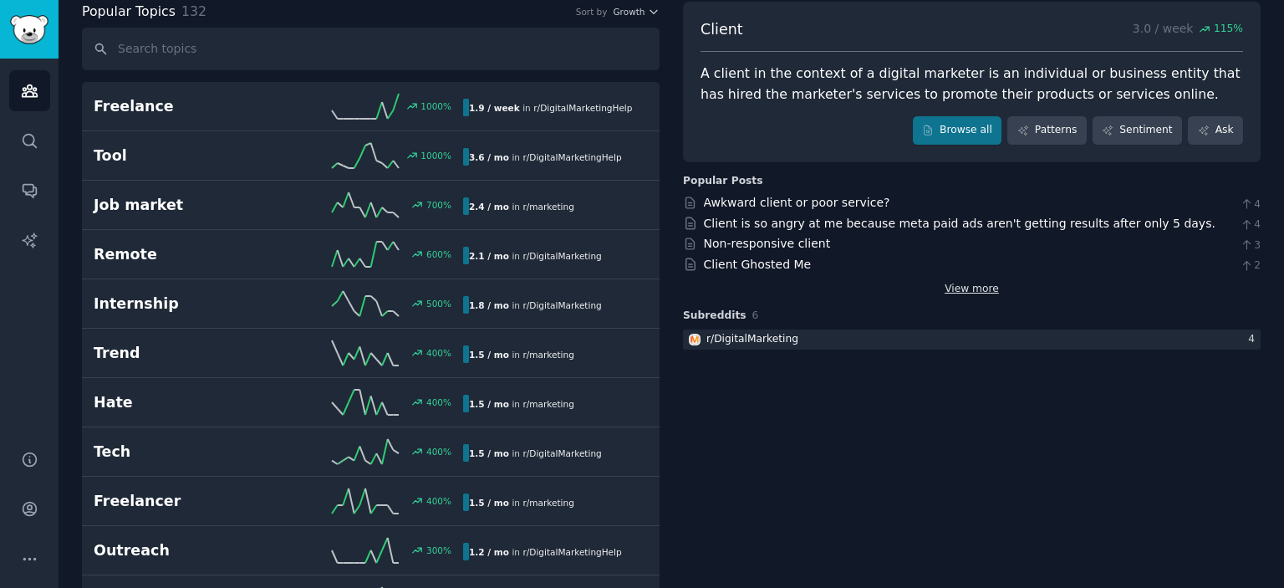
click at [949, 283] on link "View more" at bounding box center [972, 289] width 54 height 15
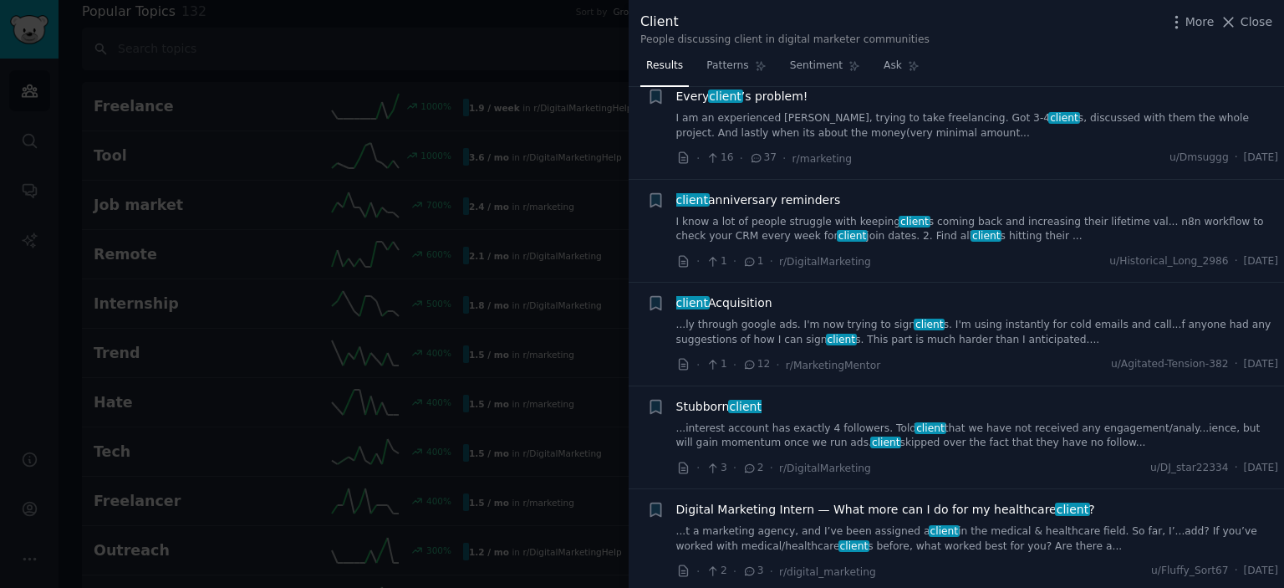
scroll to position [1170, 0]
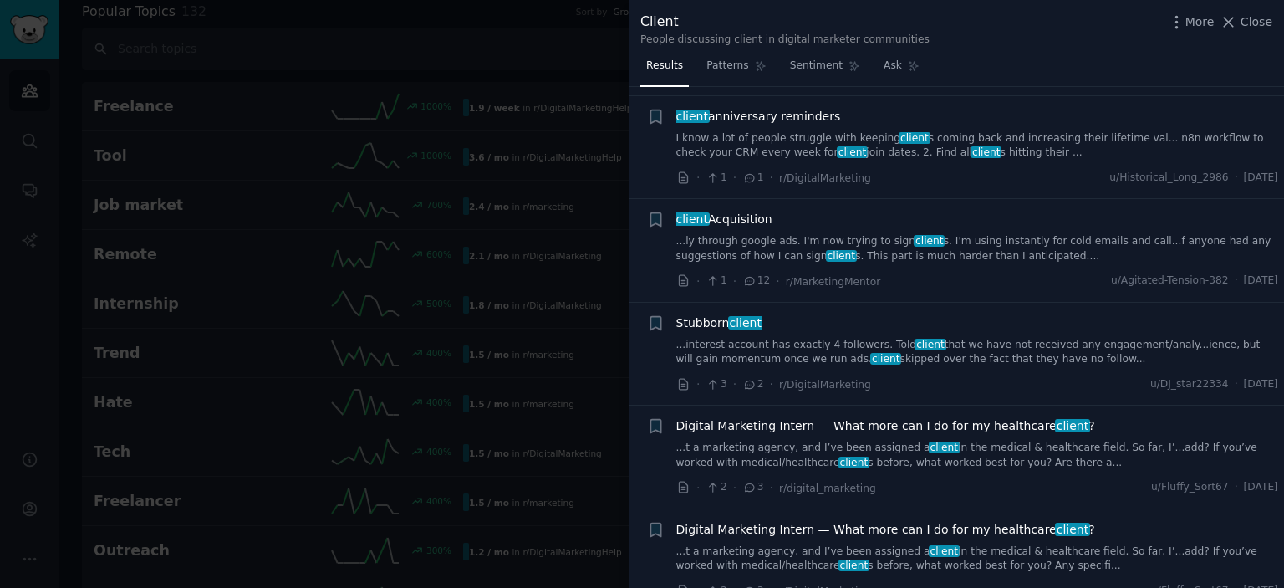
click at [219, 45] on div at bounding box center [642, 294] width 1284 height 588
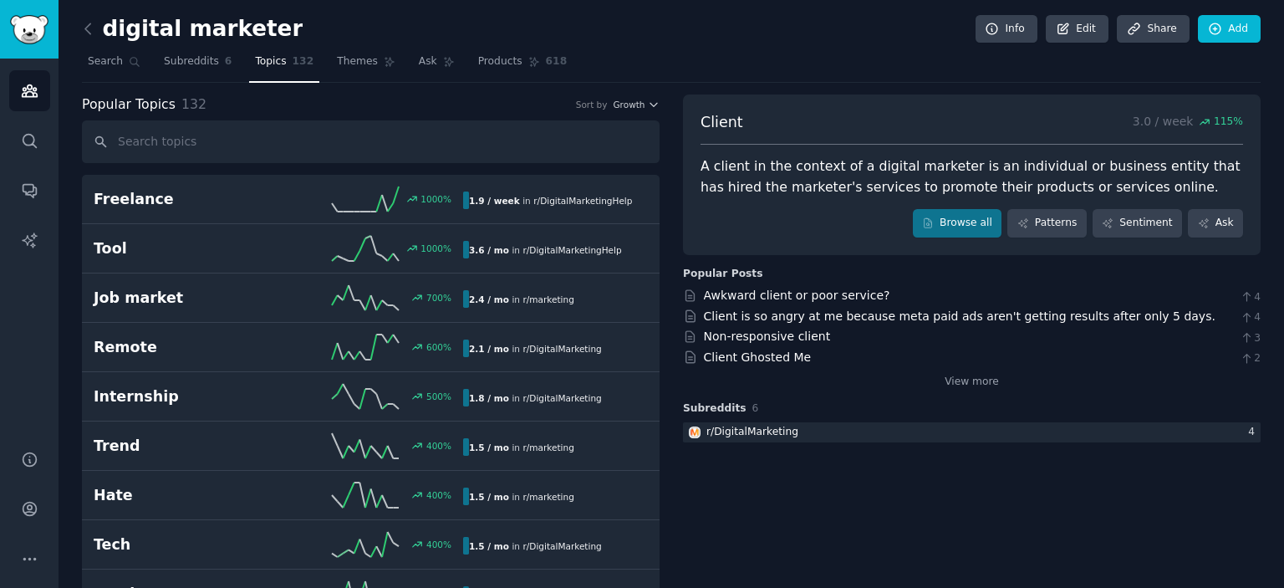
click at [101, 26] on link at bounding box center [92, 29] width 21 height 27
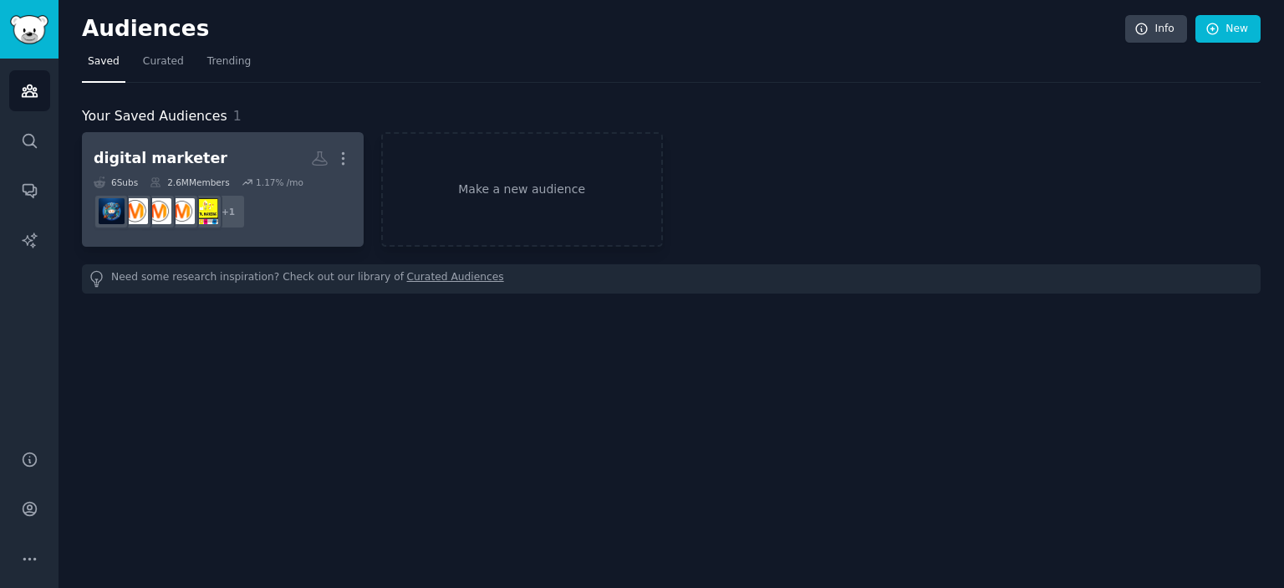
click at [179, 163] on div "digital marketer" at bounding box center [161, 158] width 134 height 21
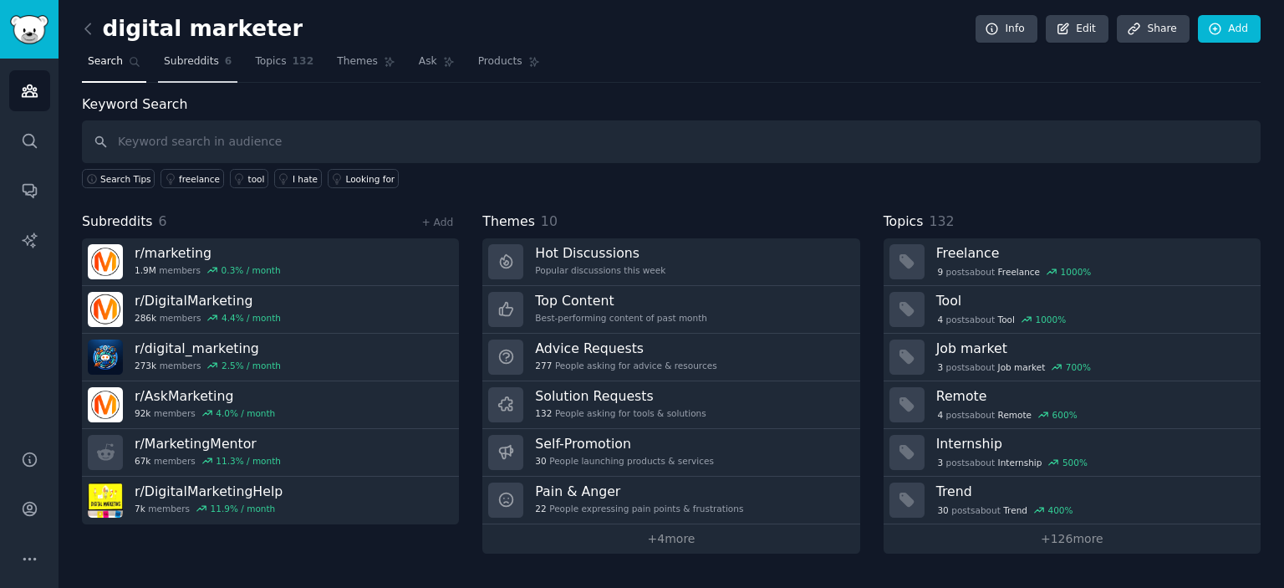
click at [193, 61] on span "Subreddits" at bounding box center [191, 61] width 55 height 15
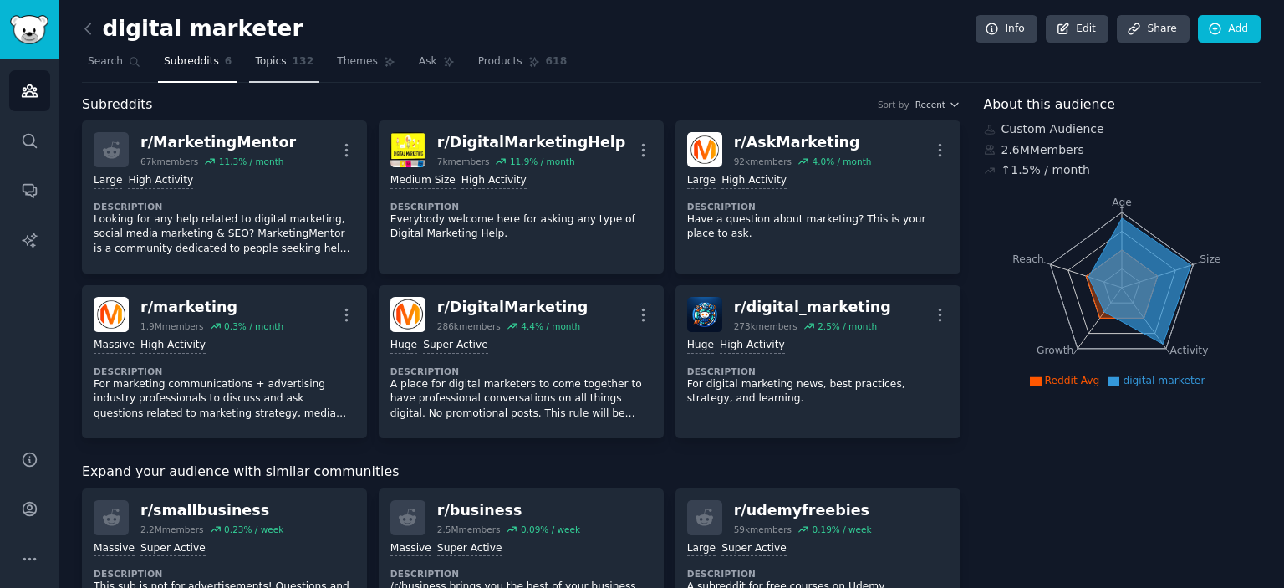
click at [257, 66] on span "Topics" at bounding box center [270, 61] width 31 height 15
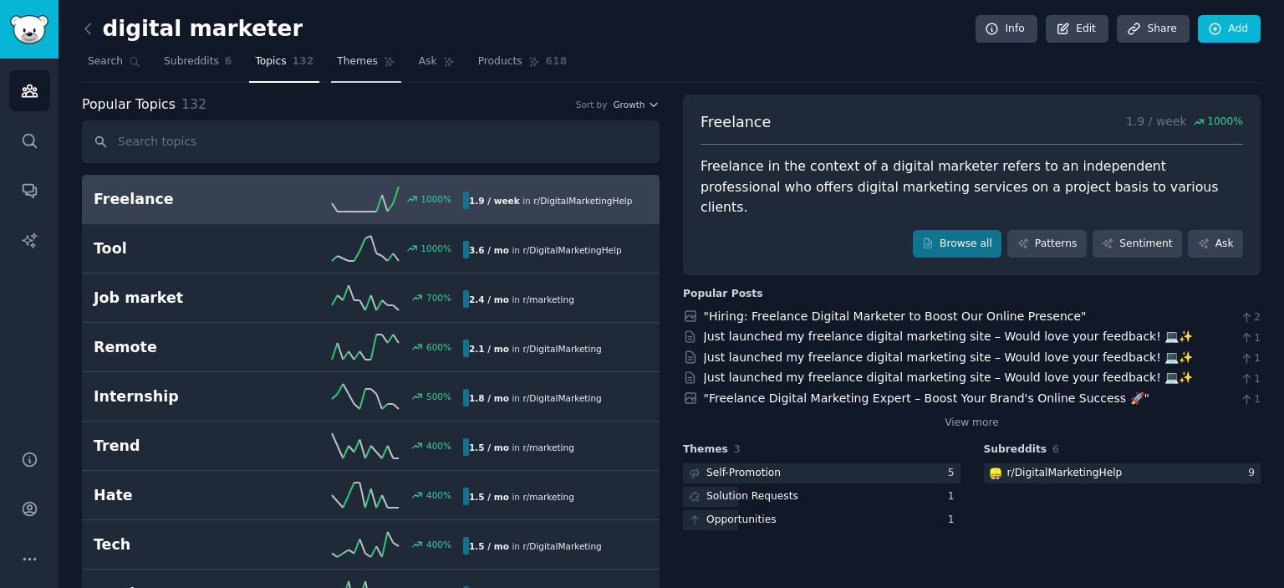
click at [337, 63] on span "Themes" at bounding box center [357, 61] width 41 height 15
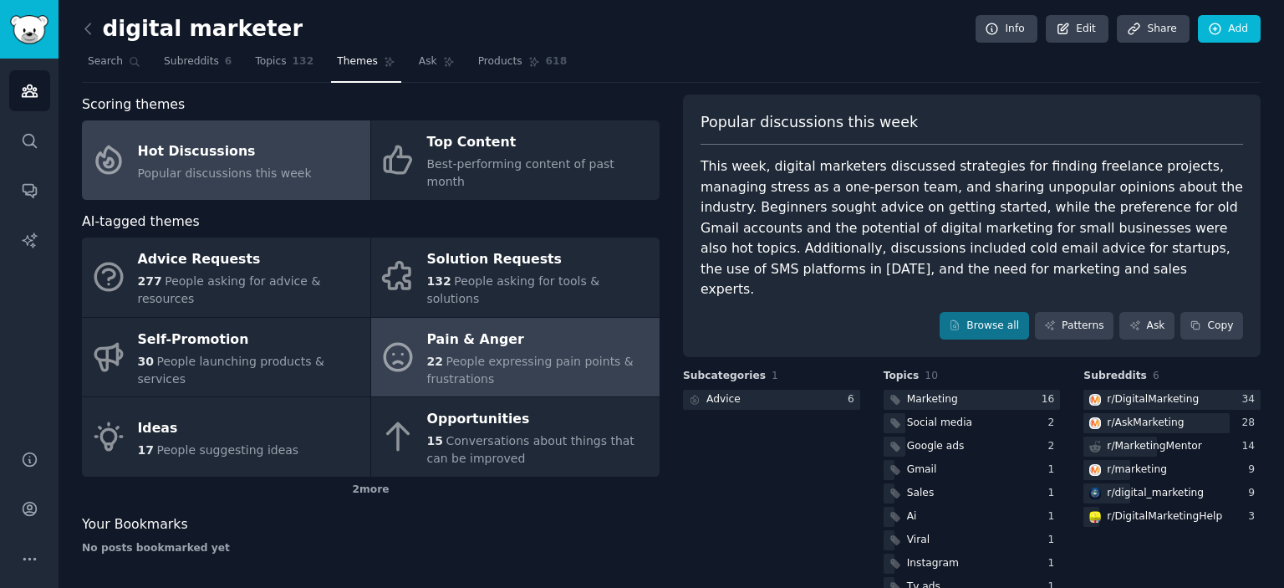
click at [548, 354] on span "People expressing pain points & frustrations" at bounding box center [530, 369] width 206 height 31
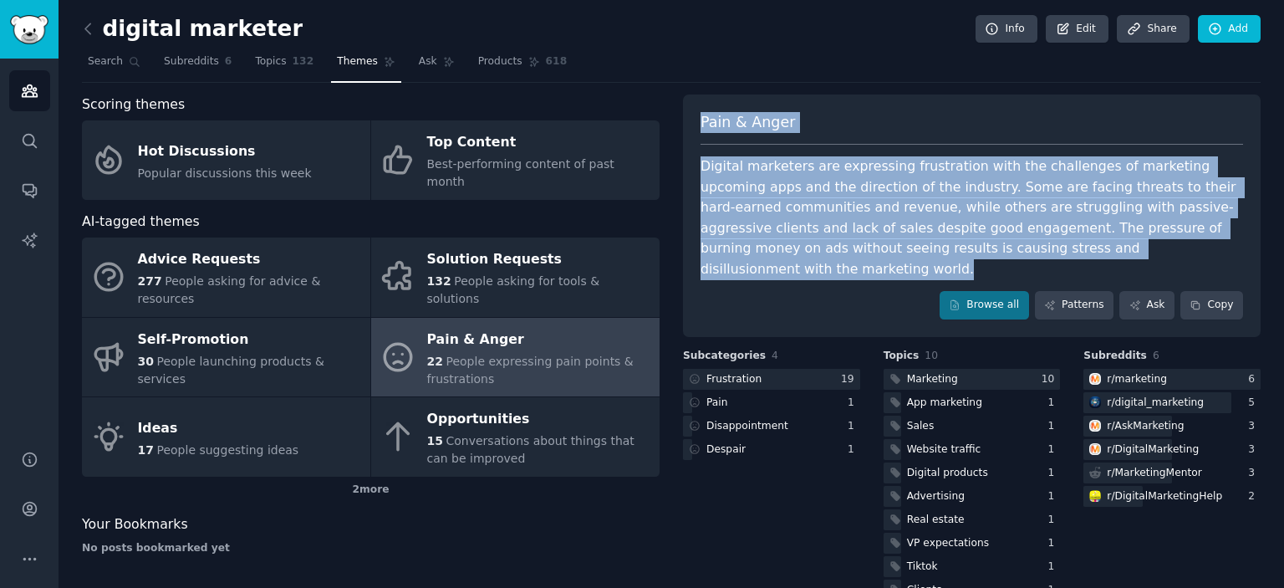
drag, startPoint x: 685, startPoint y: 97, endPoint x: 1083, endPoint y: 240, distance: 423.6
click at [1083, 240] on div "Pain & Anger Digital marketers are expressing frustration with the challenges o…" at bounding box center [972, 215] width 578 height 242
copy div "Pain & Anger Digital marketers are expressing frustration with the challenges o…"
